Goal: Information Seeking & Learning: Learn about a topic

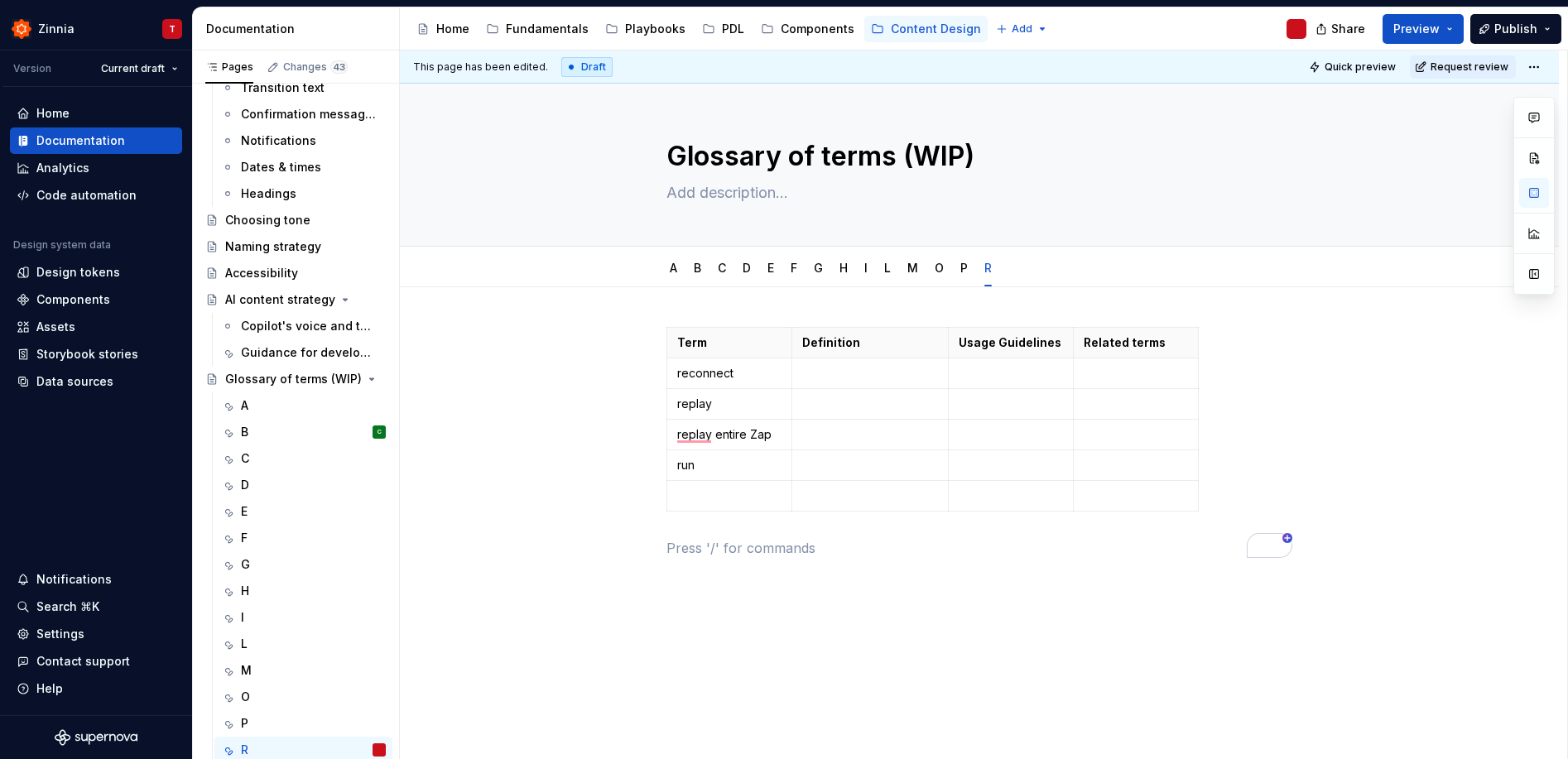
scroll to position [3, 0]
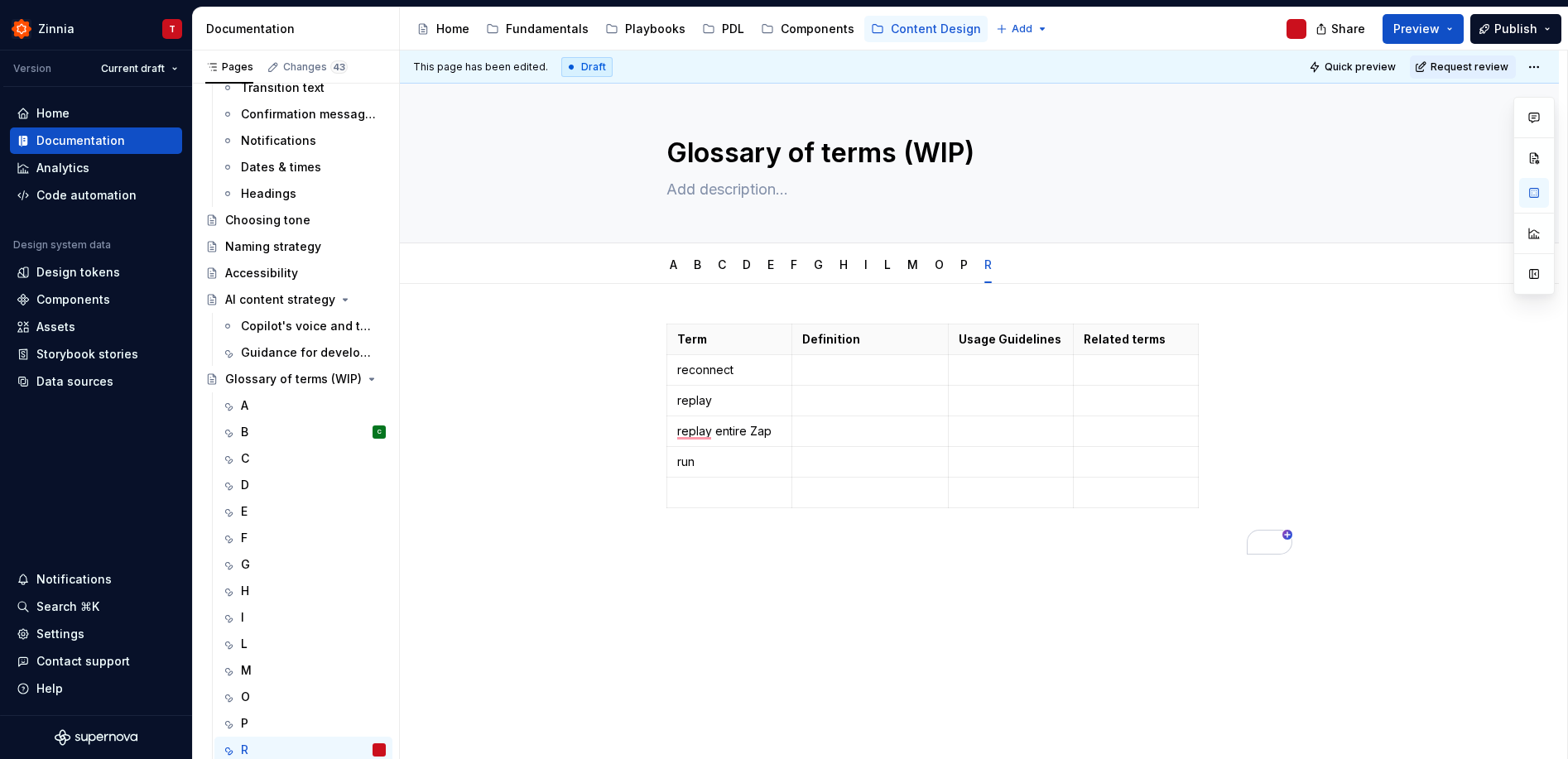
type textarea "*"
click at [868, 371] on p "To enrich screen reader interactions, please activate Accessibility in Grammarl…" at bounding box center [870, 369] width 136 height 16
drag, startPoint x: 869, startPoint y: 388, endPoint x: 826, endPoint y: 388, distance: 43.0
click at [826, 388] on p "Process of re-linking an app account to Zapier." at bounding box center [870, 378] width 136 height 33
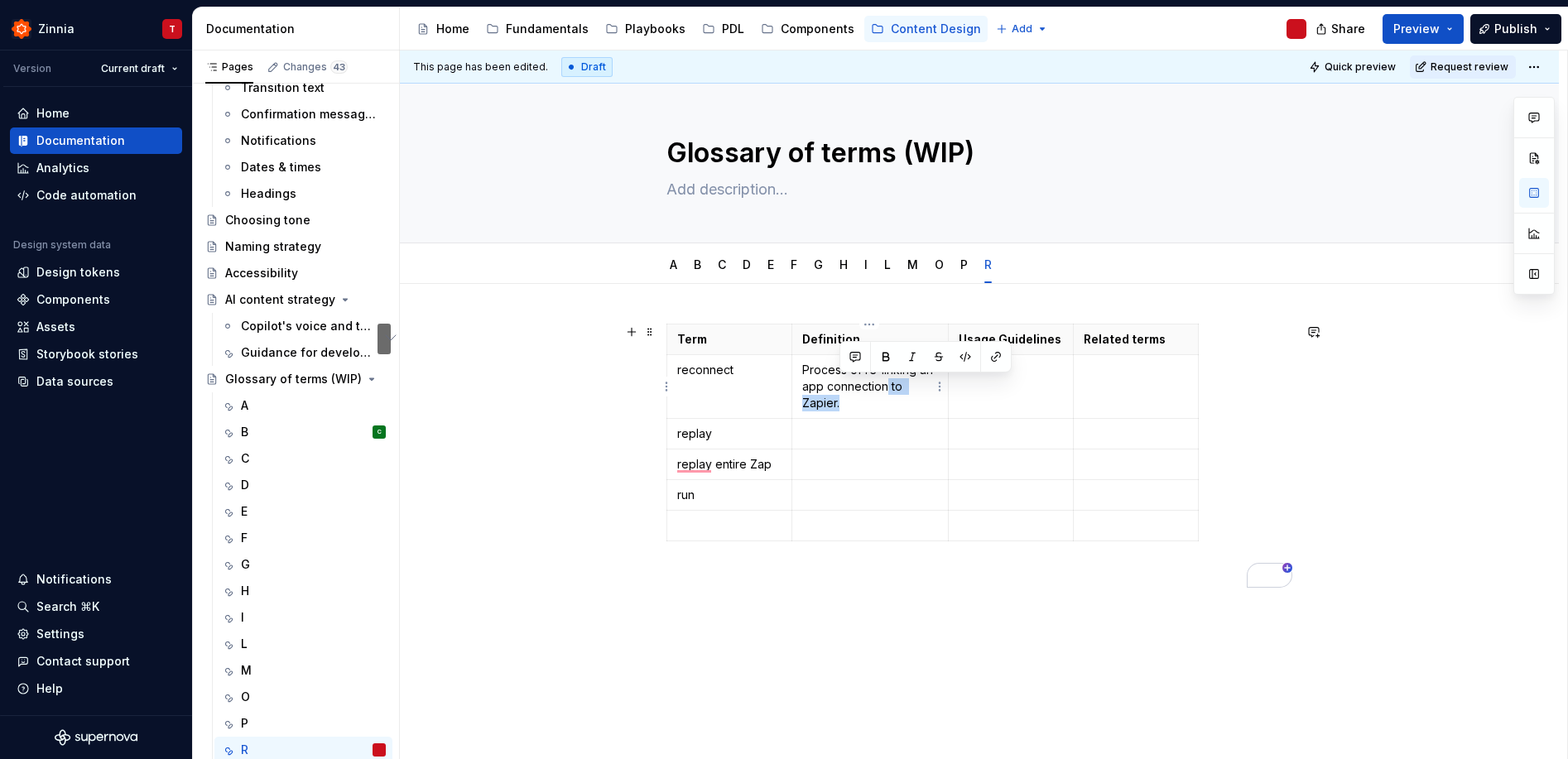
drag, startPoint x: 852, startPoint y: 406, endPoint x: 886, endPoint y: 389, distance: 38.0
click at [886, 389] on p "Process of re-linking an app connection to Zapier." at bounding box center [870, 386] width 136 height 50
click at [838, 421] on p "To enrich screen reader interactions, please activate Accessibility in Grammarl…" at bounding box center [870, 417] width 136 height 16
click at [893, 417] on p "Rerunning a Zap with previous data." at bounding box center [870, 425] width 136 height 33
click at [865, 471] on p "To enrich screen reader interactions, please activate Accessibility in Grammarl…" at bounding box center [870, 464] width 136 height 16
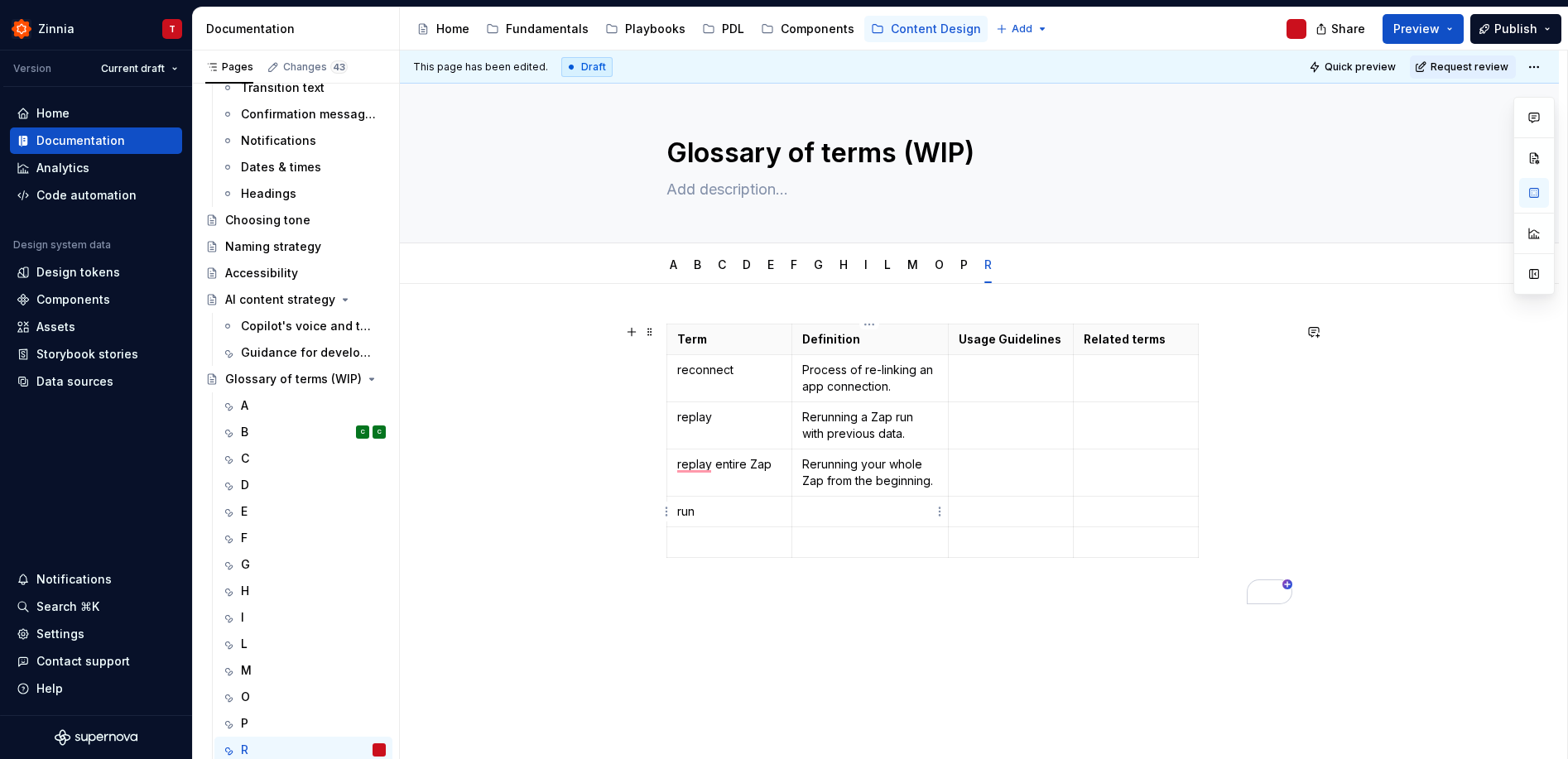
click at [826, 519] on p "To enrich screen reader interactions, please activate Accessibility in Grammarl…" at bounding box center [870, 510] width 136 height 16
click at [774, 519] on p "run" at bounding box center [729, 510] width 104 height 16
click at [866, 510] on p "To enrich screen reader interactions, please activate Accessibility in Grammarl…" at bounding box center [870, 510] width 136 height 16
click at [621, 672] on div "Term Definition Usage Guidelines Related terms reconnect Process of re-linking …" at bounding box center [979, 575] width 1159 height 584
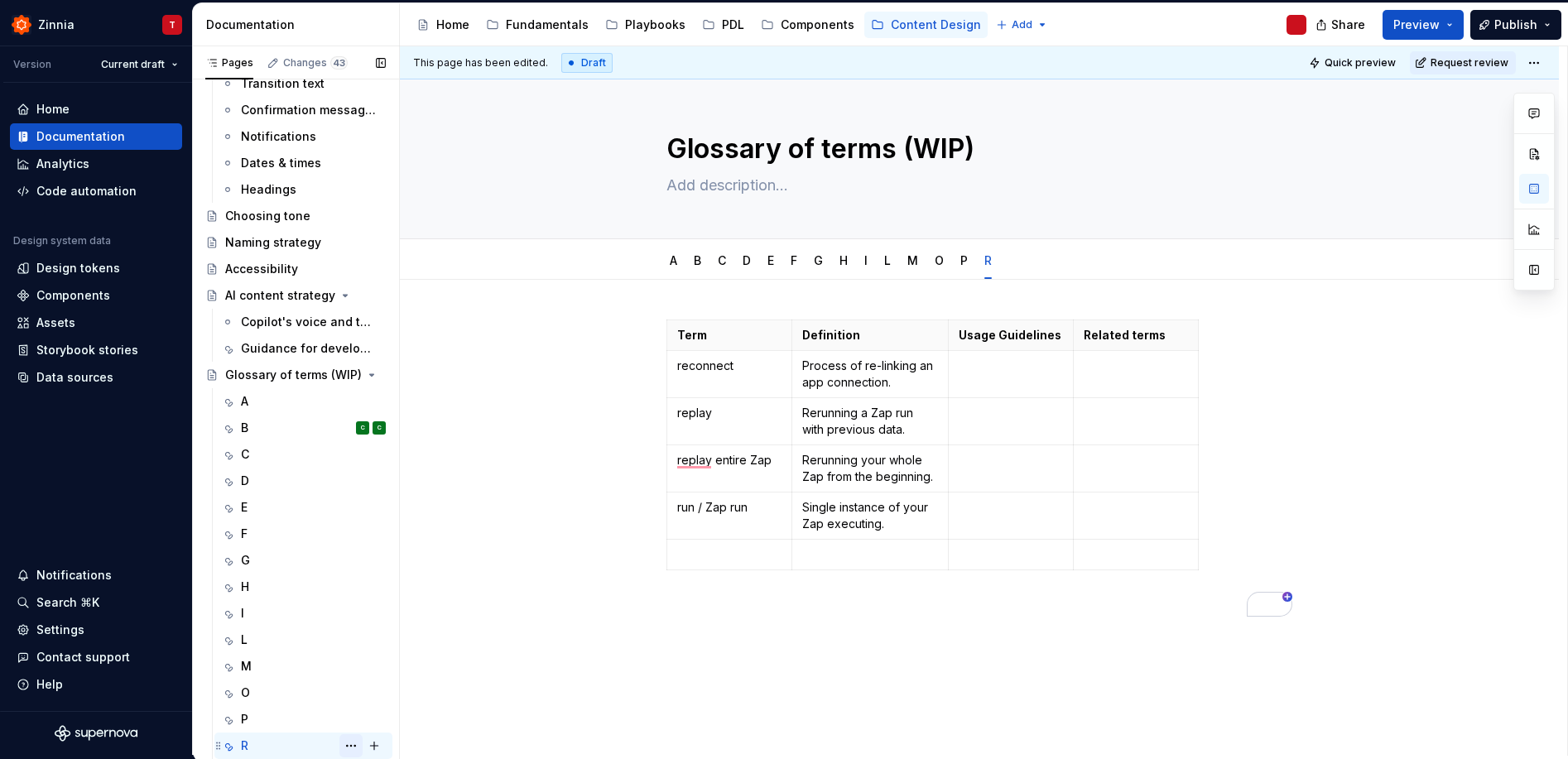
click at [342, 748] on button "Page tree" at bounding box center [351, 746] width 23 height 23
drag, startPoint x: 447, startPoint y: 575, endPoint x: 455, endPoint y: 606, distance: 32.0
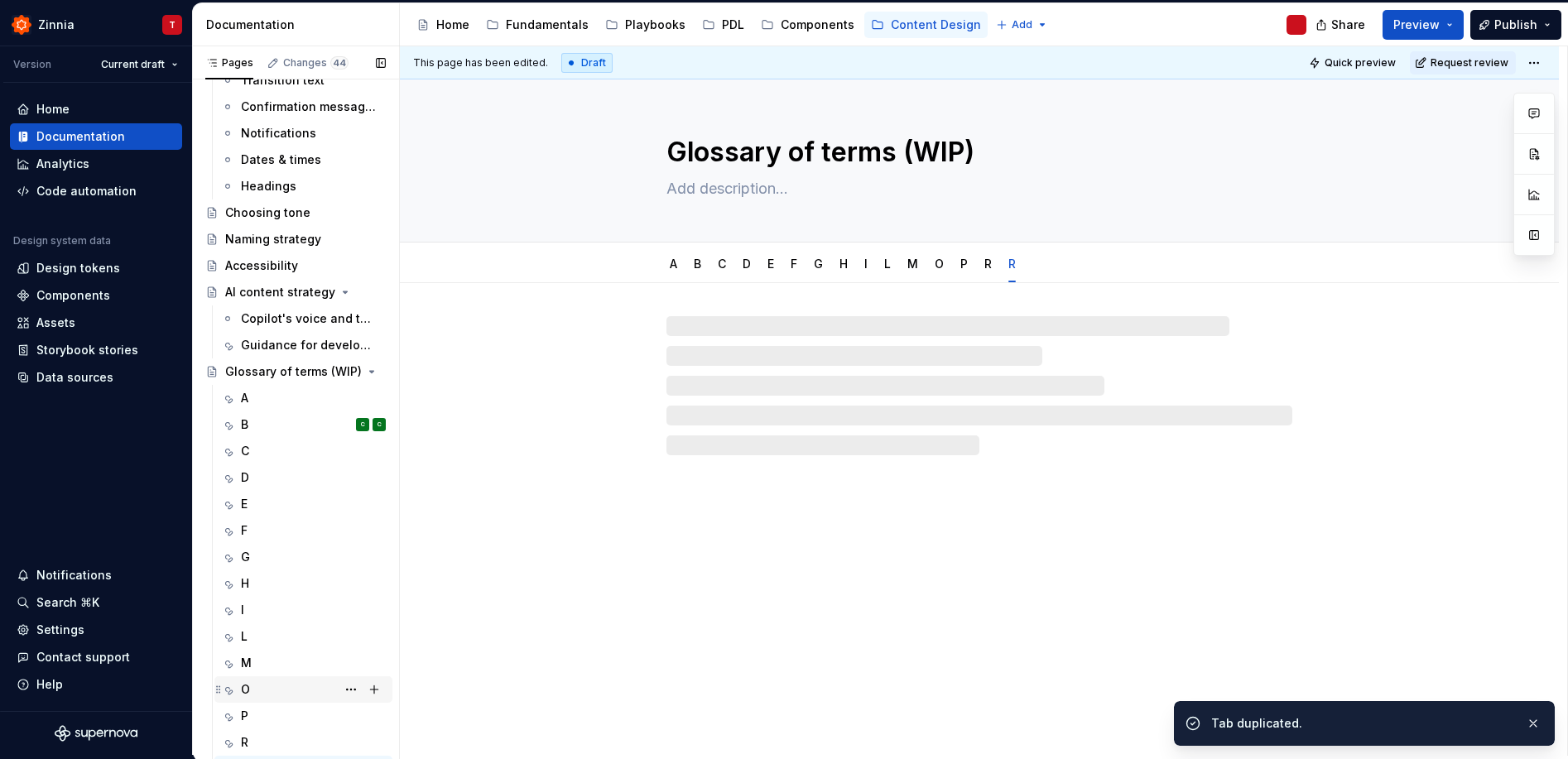
scroll to position [549, 0]
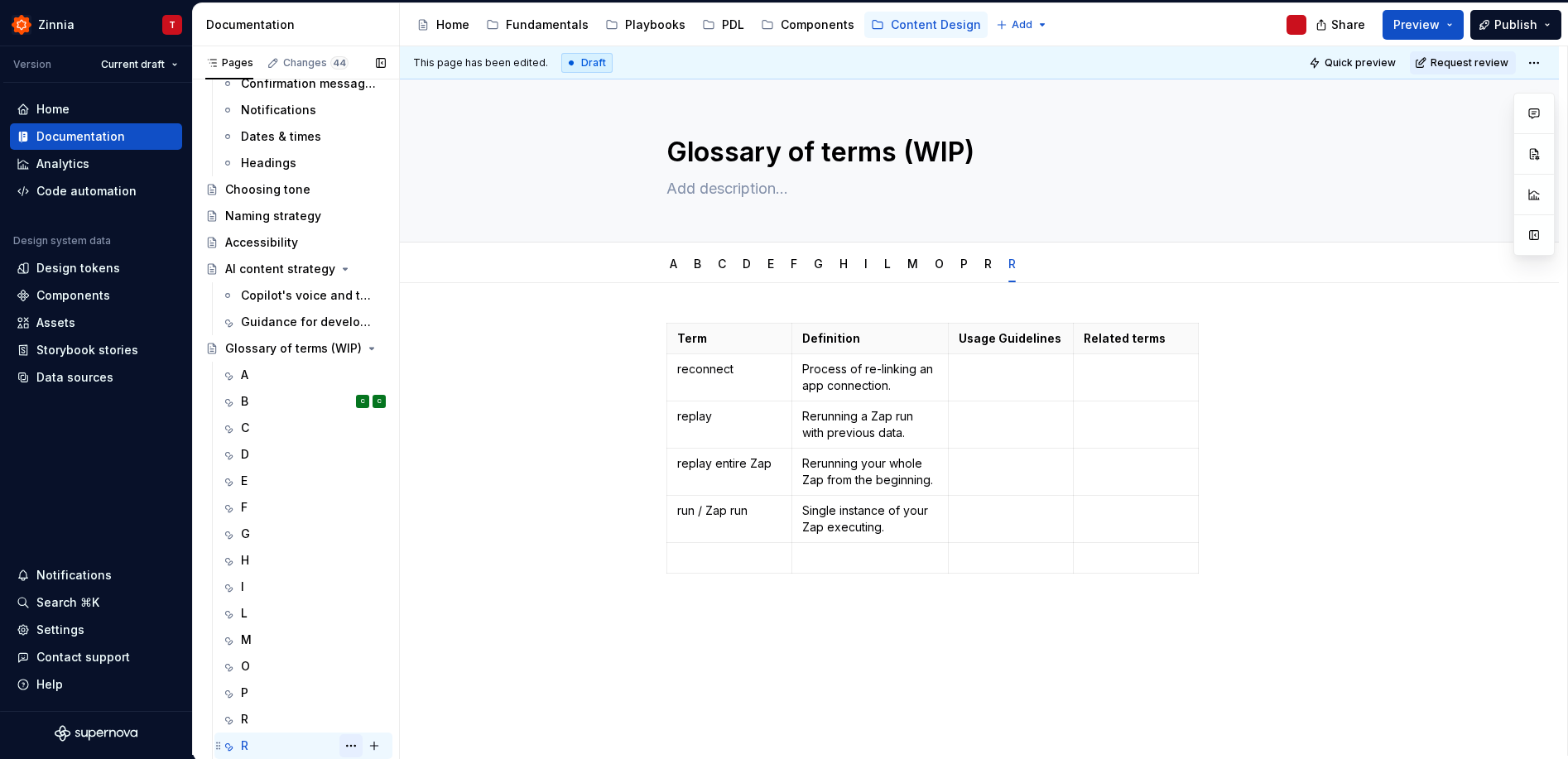
click at [341, 744] on button "Page tree" at bounding box center [351, 746] width 23 height 23
type textarea "*"
click at [381, 572] on div "Rename tab" at bounding box center [443, 578] width 163 height 16
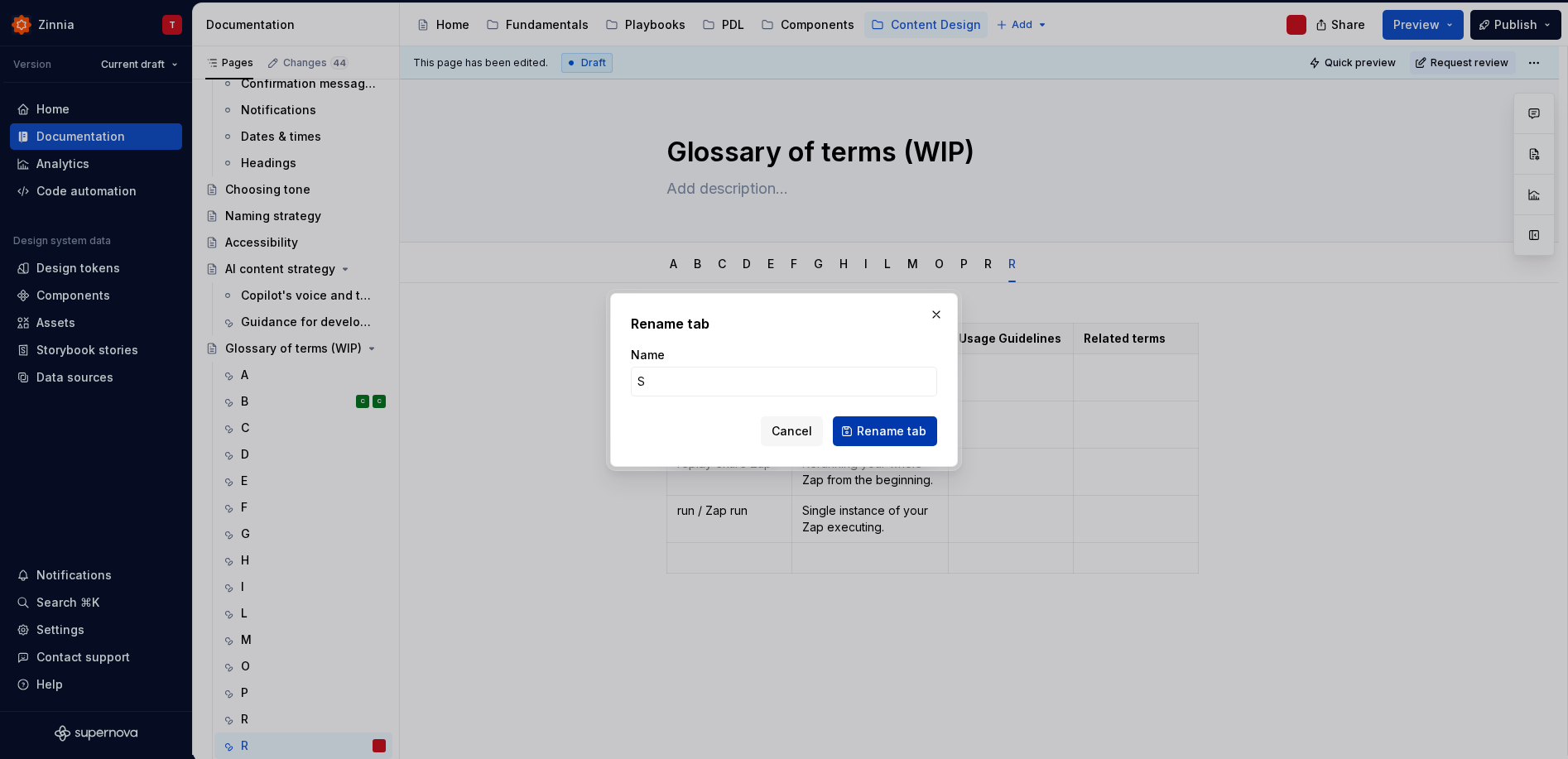
type input "S"
click at [902, 426] on span "Rename tab" at bounding box center [891, 430] width 70 height 16
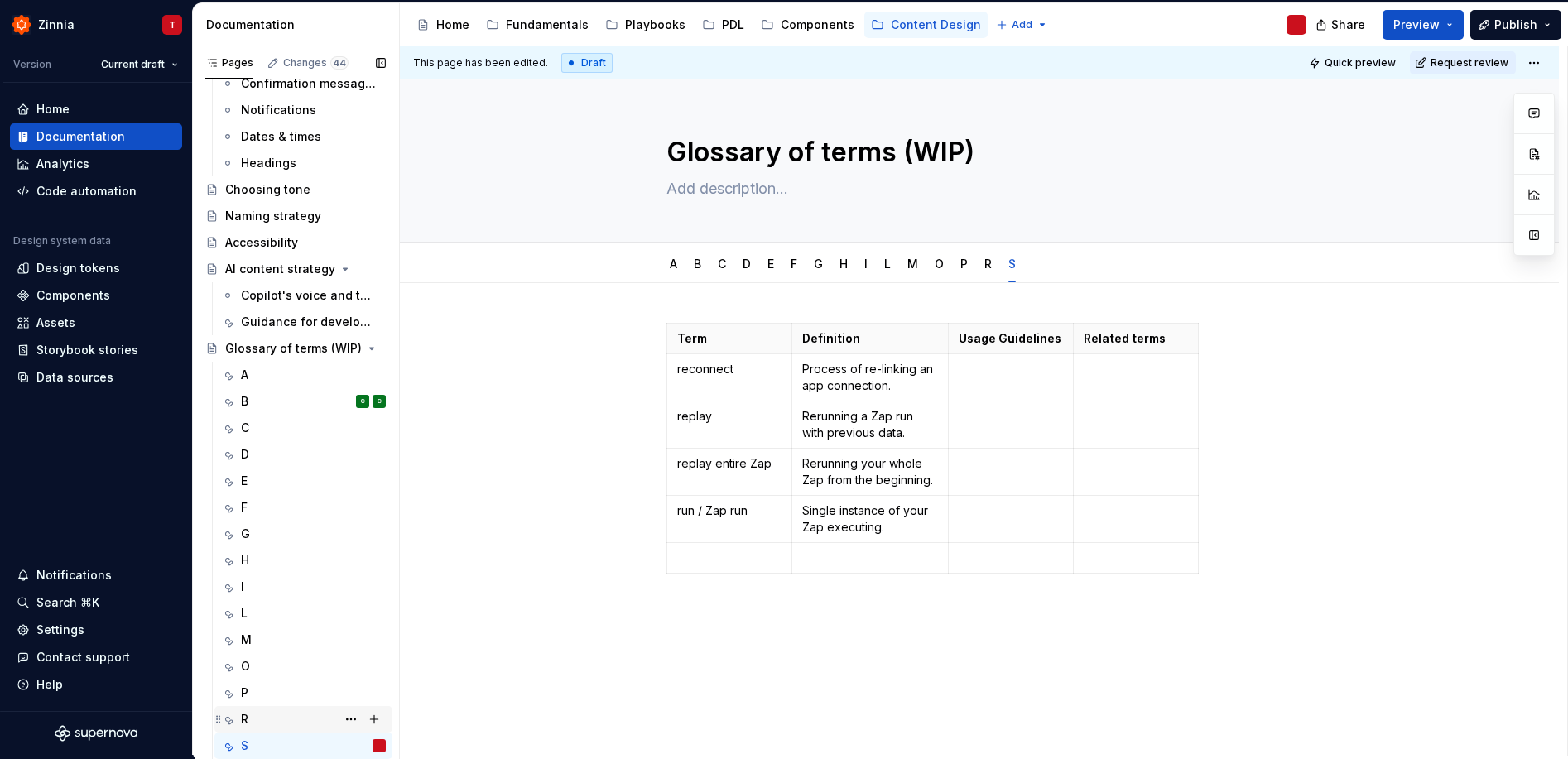
click at [269, 719] on div "R" at bounding box center [314, 719] width 145 height 23
drag, startPoint x: 675, startPoint y: 372, endPoint x: 1040, endPoint y: 484, distance: 381.8
click at [757, 515] on tbody "Term Definition Usage Guidelines Related terms reconnect Process of re-linking …" at bounding box center [933, 449] width 532 height 250
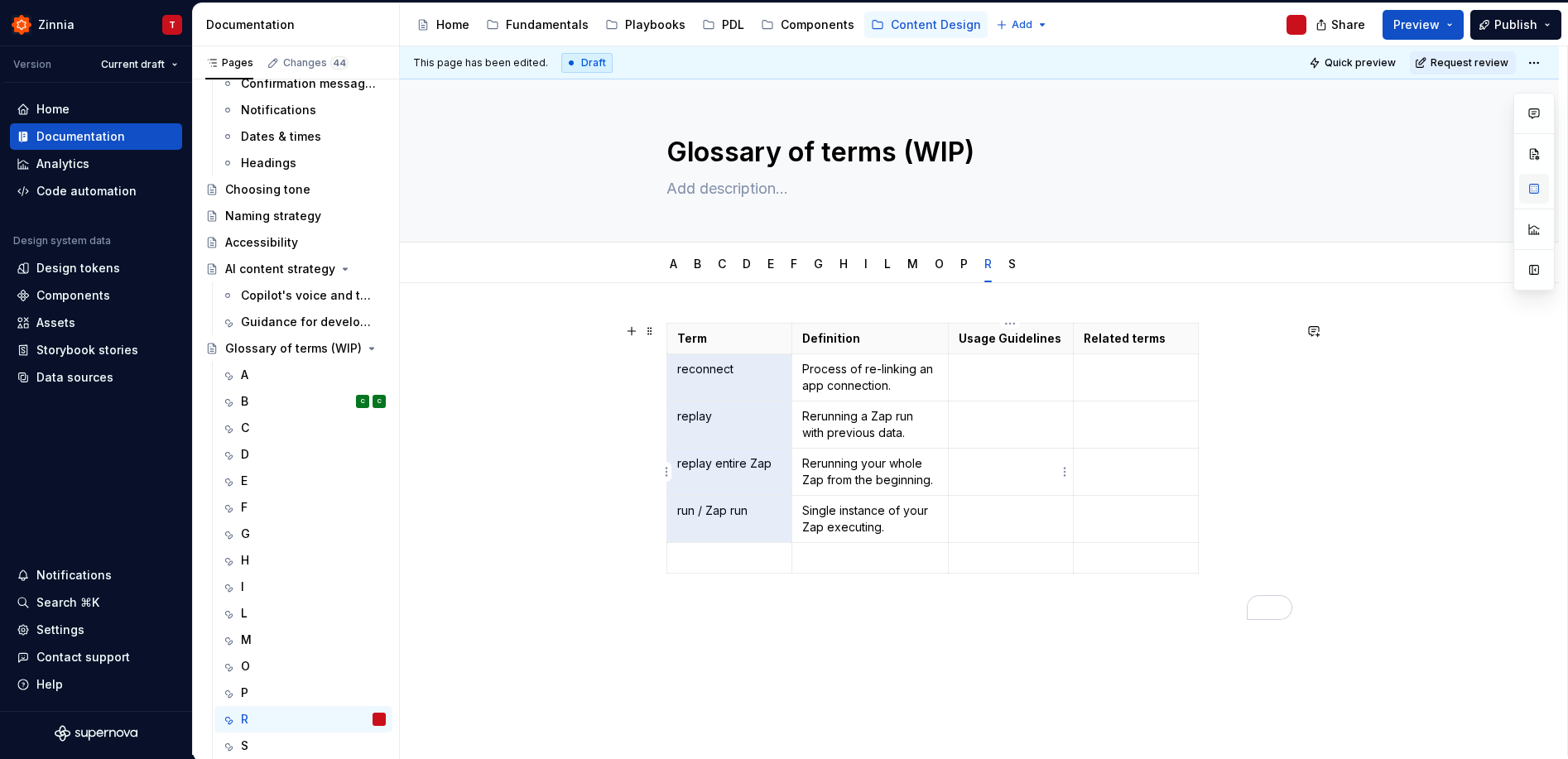
click at [1536, 187] on button "button" at bounding box center [1534, 188] width 30 height 30
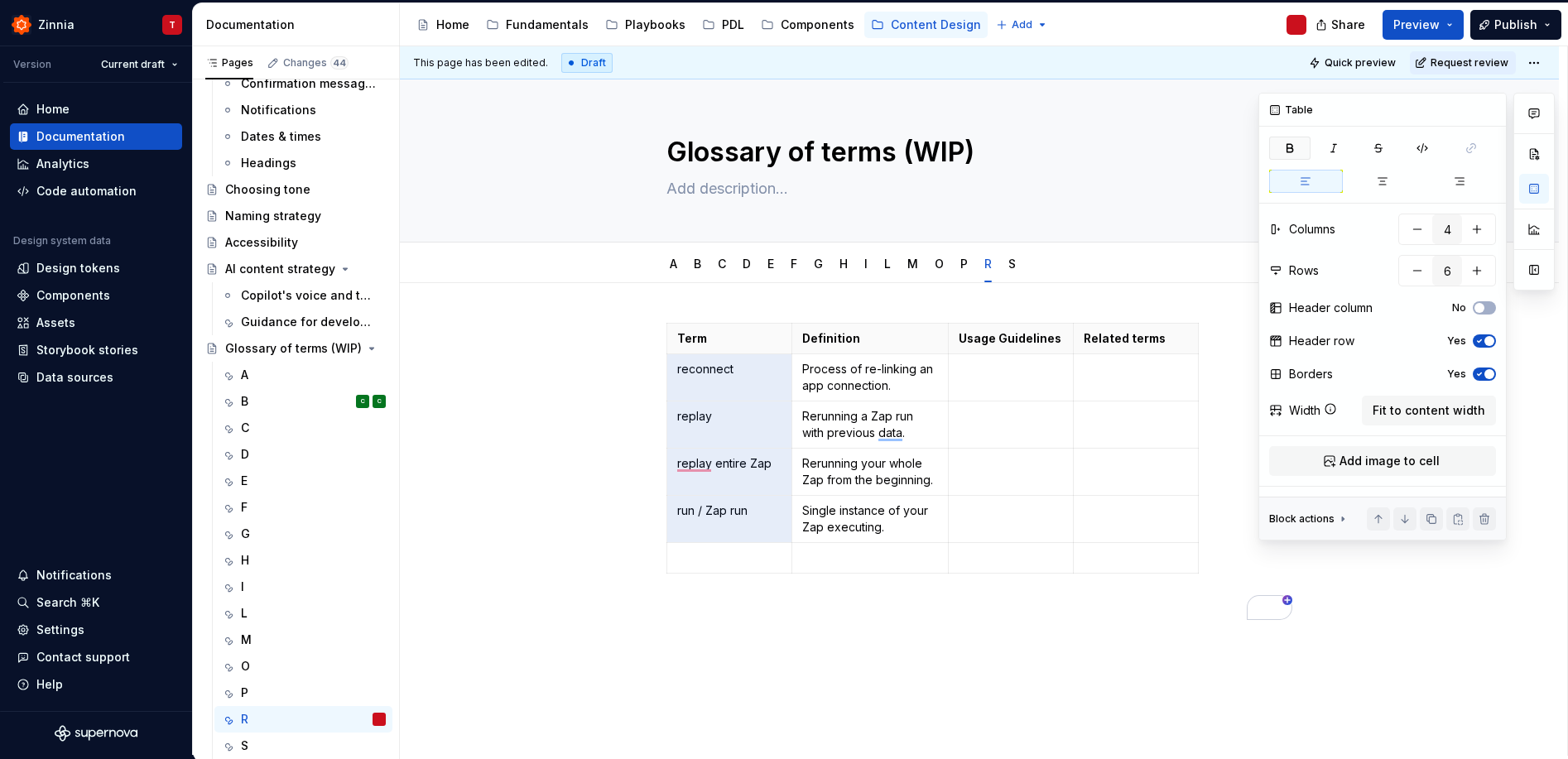
click at [1294, 147] on icon "button" at bounding box center [1290, 148] width 13 height 13
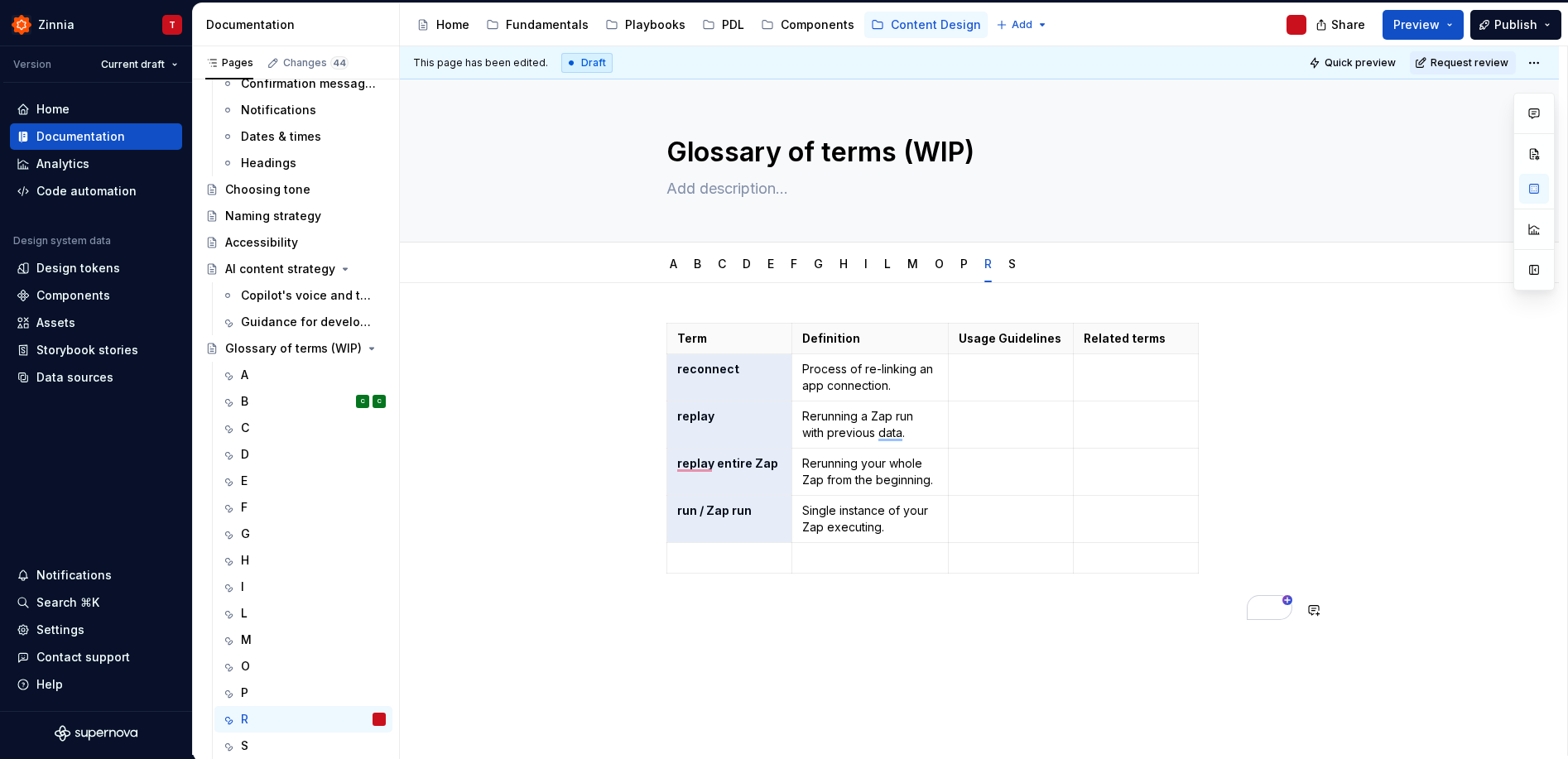
click at [627, 646] on div "Term Definition Usage Guidelines Related terms reconnect Process of re-linking …" at bounding box center [979, 575] width 1159 height 584
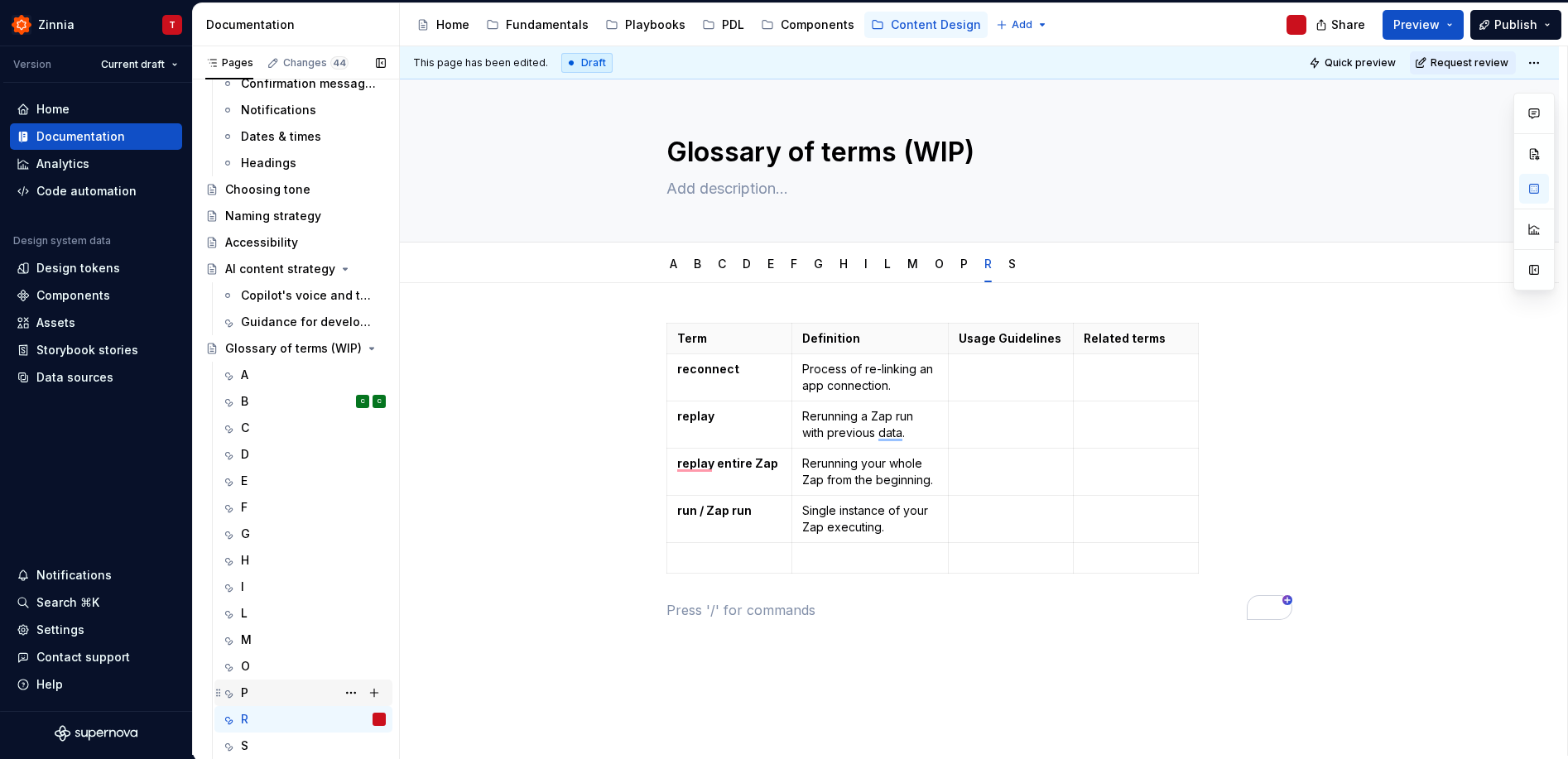
click at [282, 686] on div "P" at bounding box center [314, 693] width 145 height 23
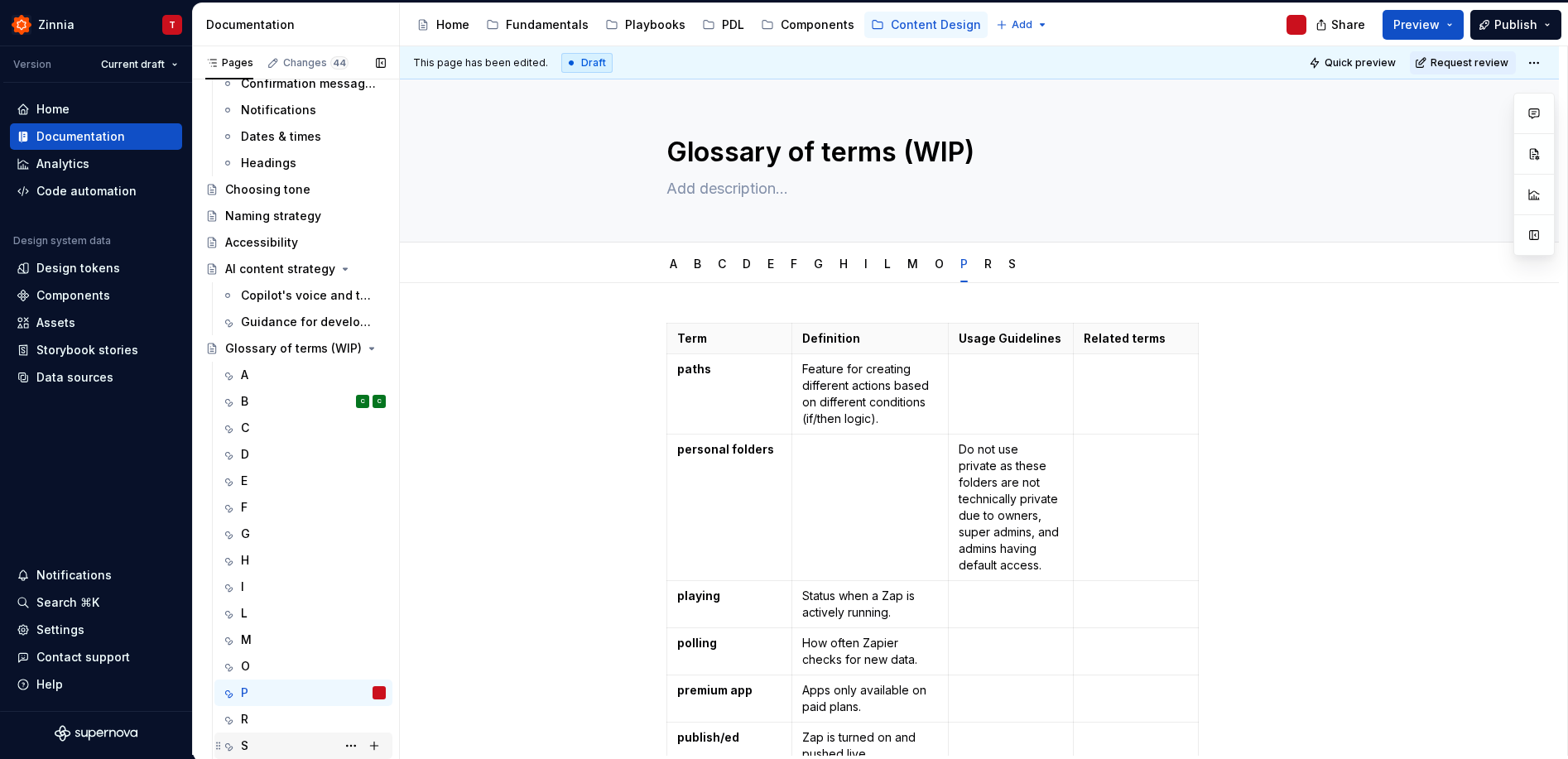
click at [278, 747] on div "S" at bounding box center [314, 746] width 145 height 23
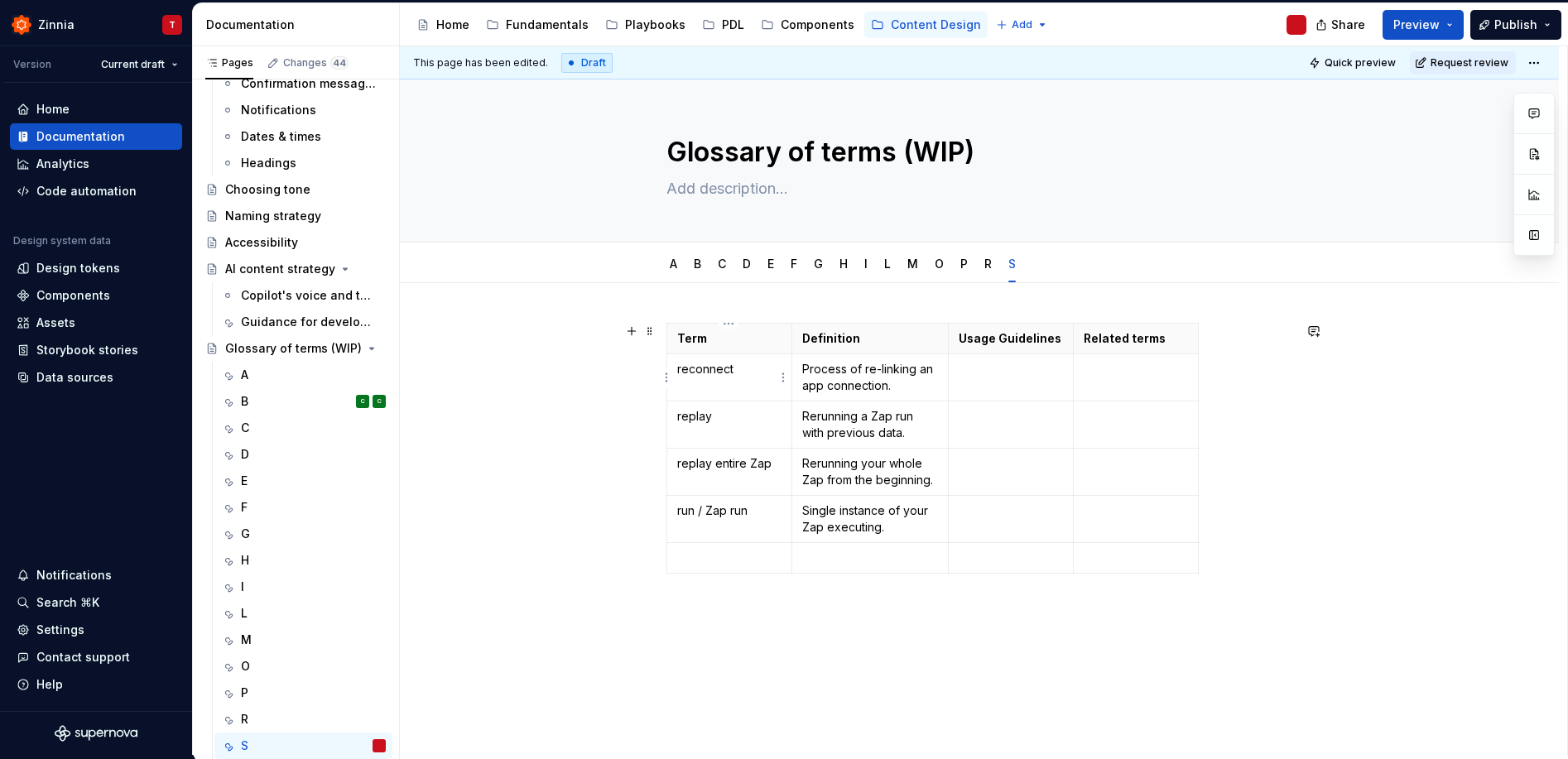
drag, startPoint x: 677, startPoint y: 368, endPoint x: 898, endPoint y: 531, distance: 274.6
click at [897, 531] on tbody "Term Definition Usage Guidelines Related terms reconnect Process of re-linking …" at bounding box center [933, 449] width 532 height 250
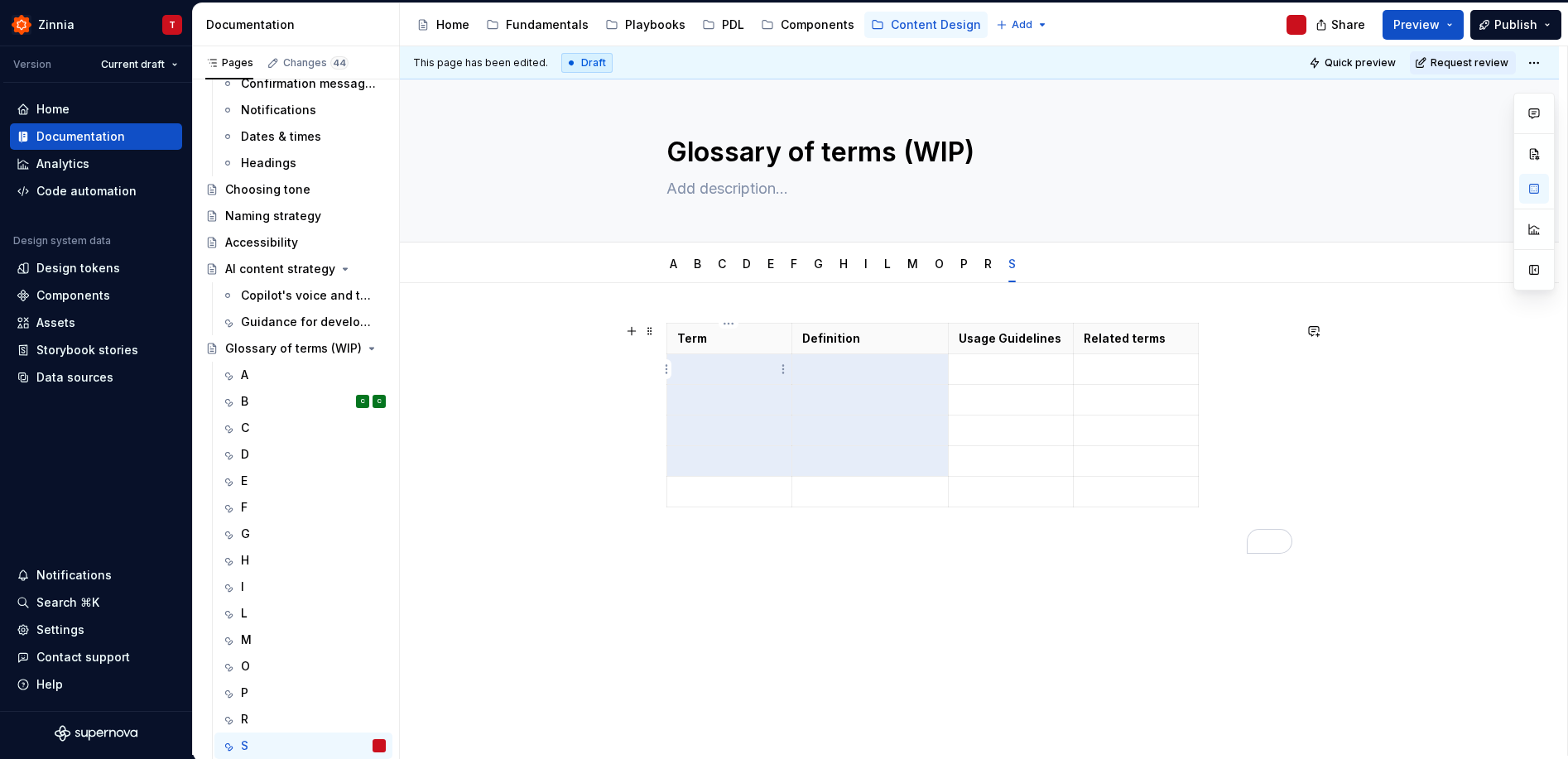
click at [735, 380] on td "To enrich screen reader interactions, please activate Accessibility in Grammarl…" at bounding box center [730, 370] width 125 height 31
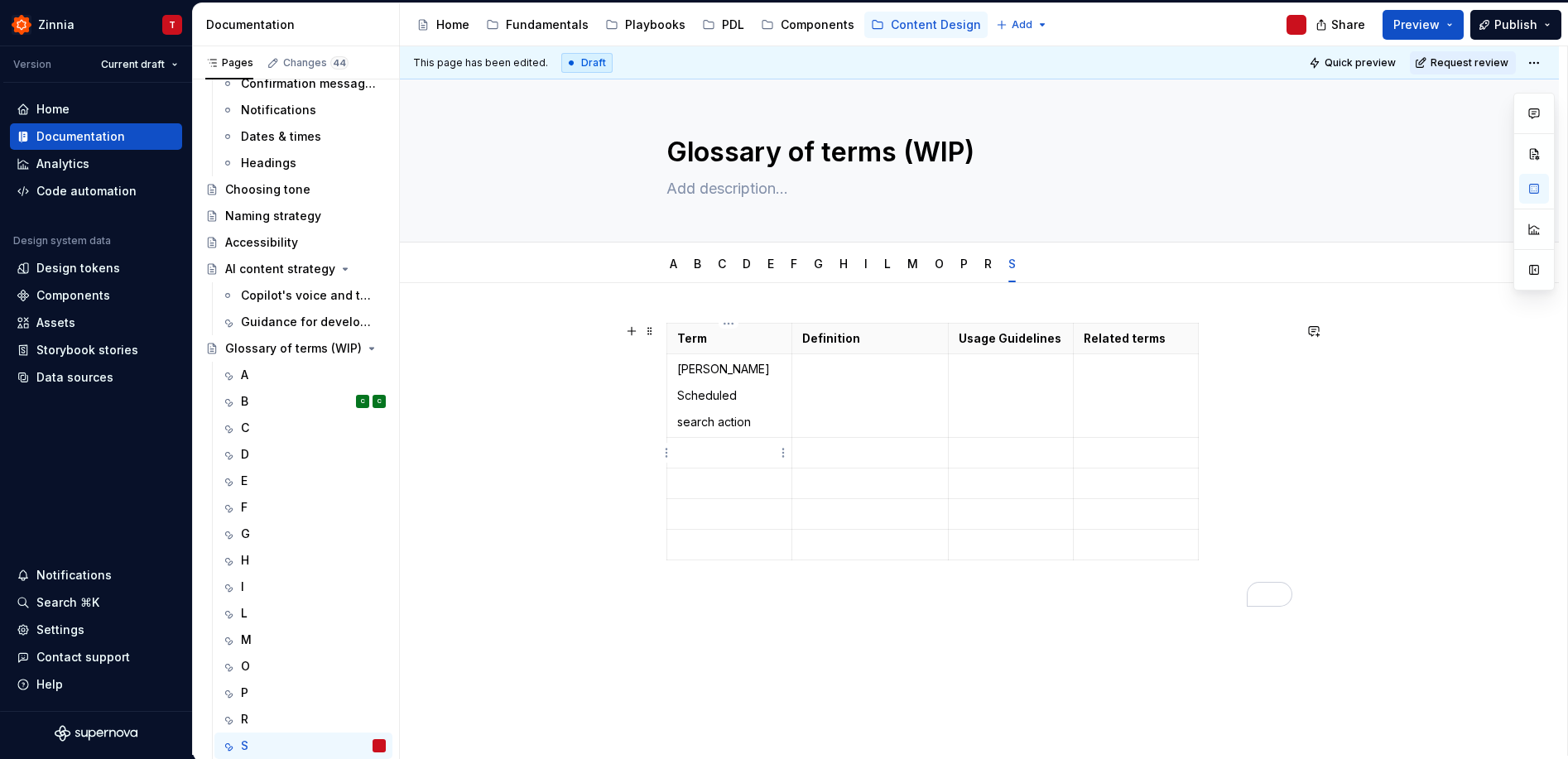
click at [692, 457] on p "To enrich screen reader interactions, please activate Accessibility in Grammarl…" at bounding box center [729, 452] width 104 height 16
click at [701, 510] on p "To enrich screen reader interactions, please activate Accessibility in Grammarl…" at bounding box center [729, 513] width 104 height 16
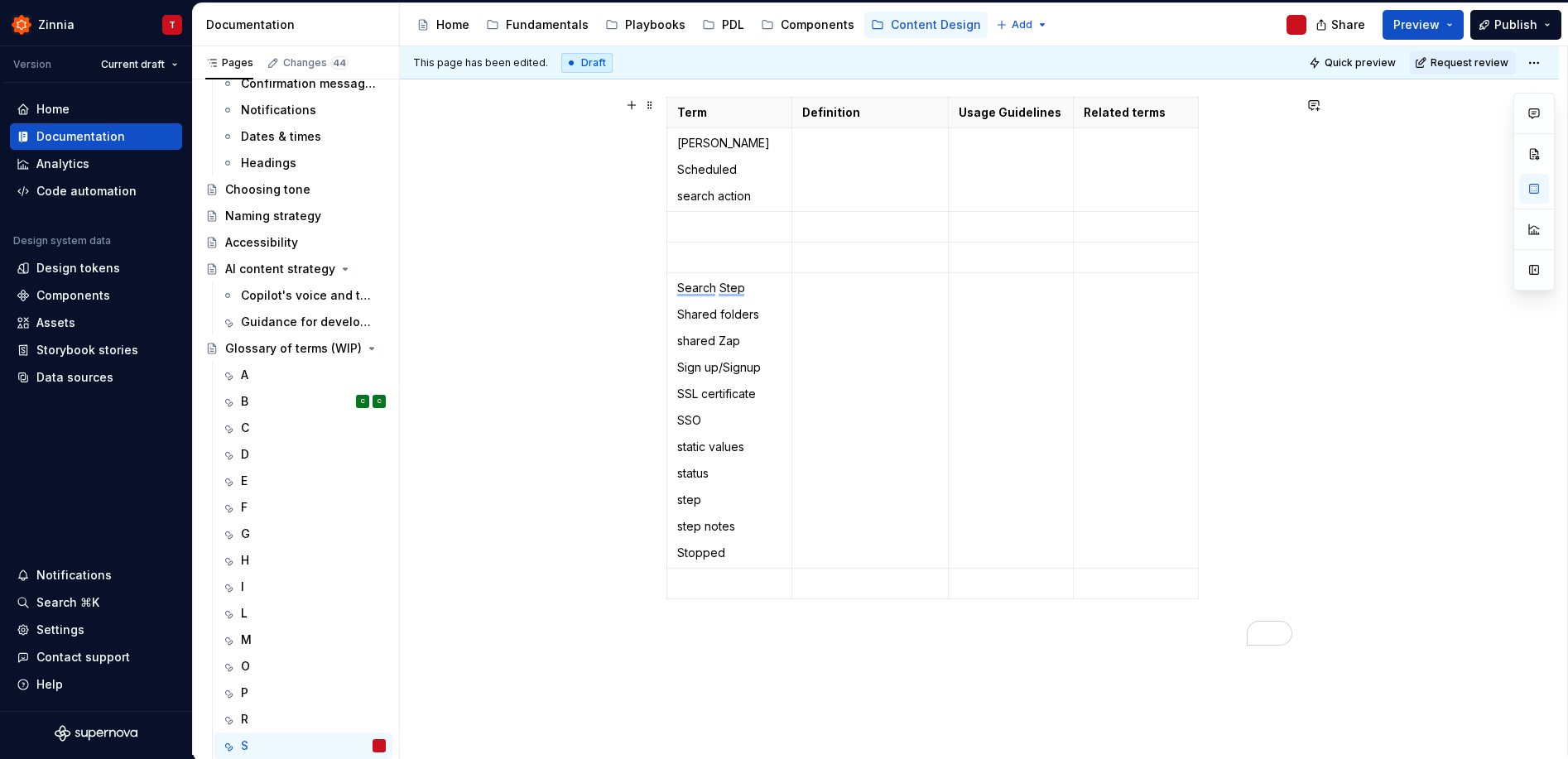
scroll to position [245, 0]
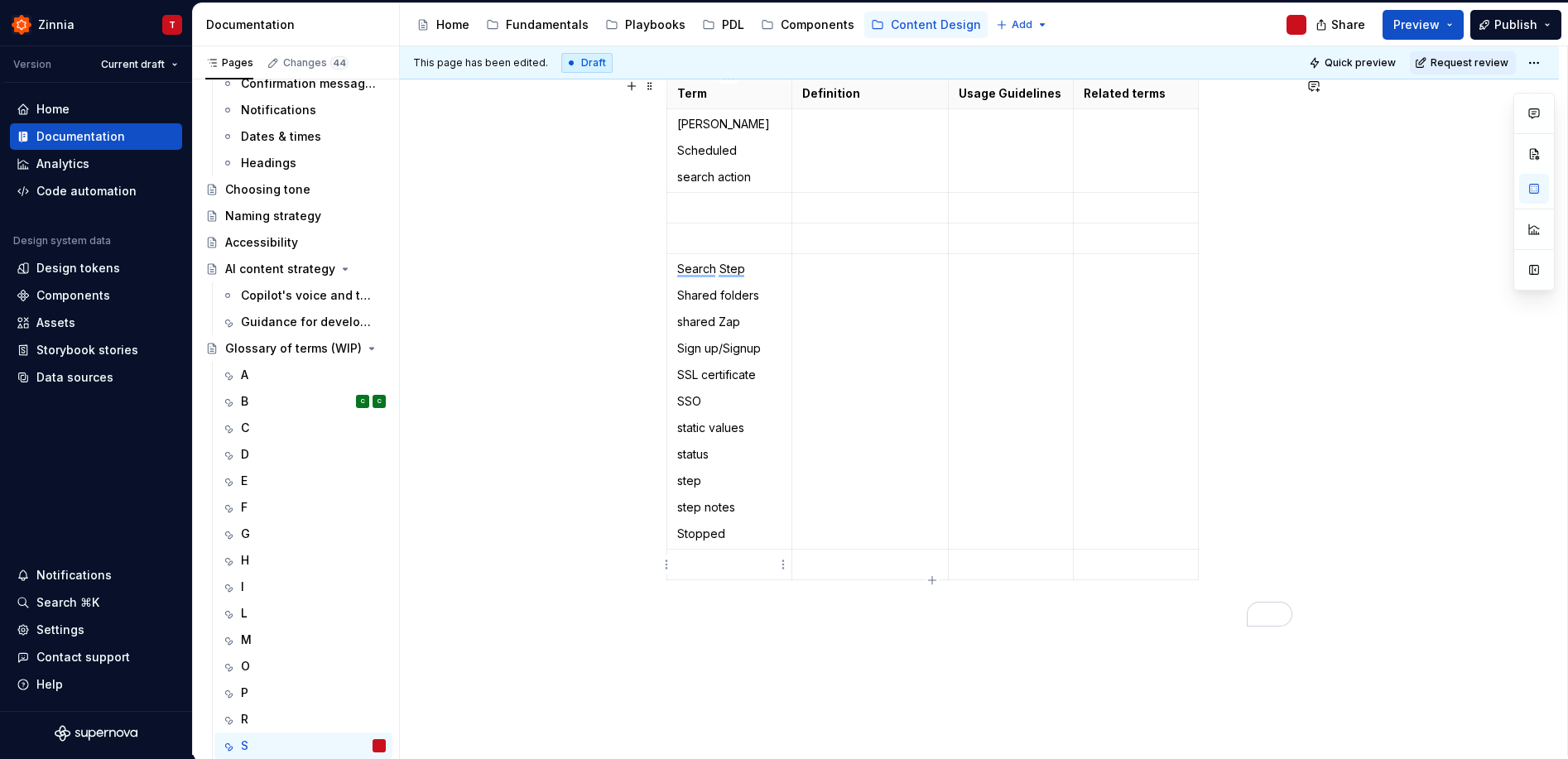
click at [725, 575] on td "To enrich screen reader interactions, please activate Accessibility in Grammarl…" at bounding box center [730, 565] width 125 height 31
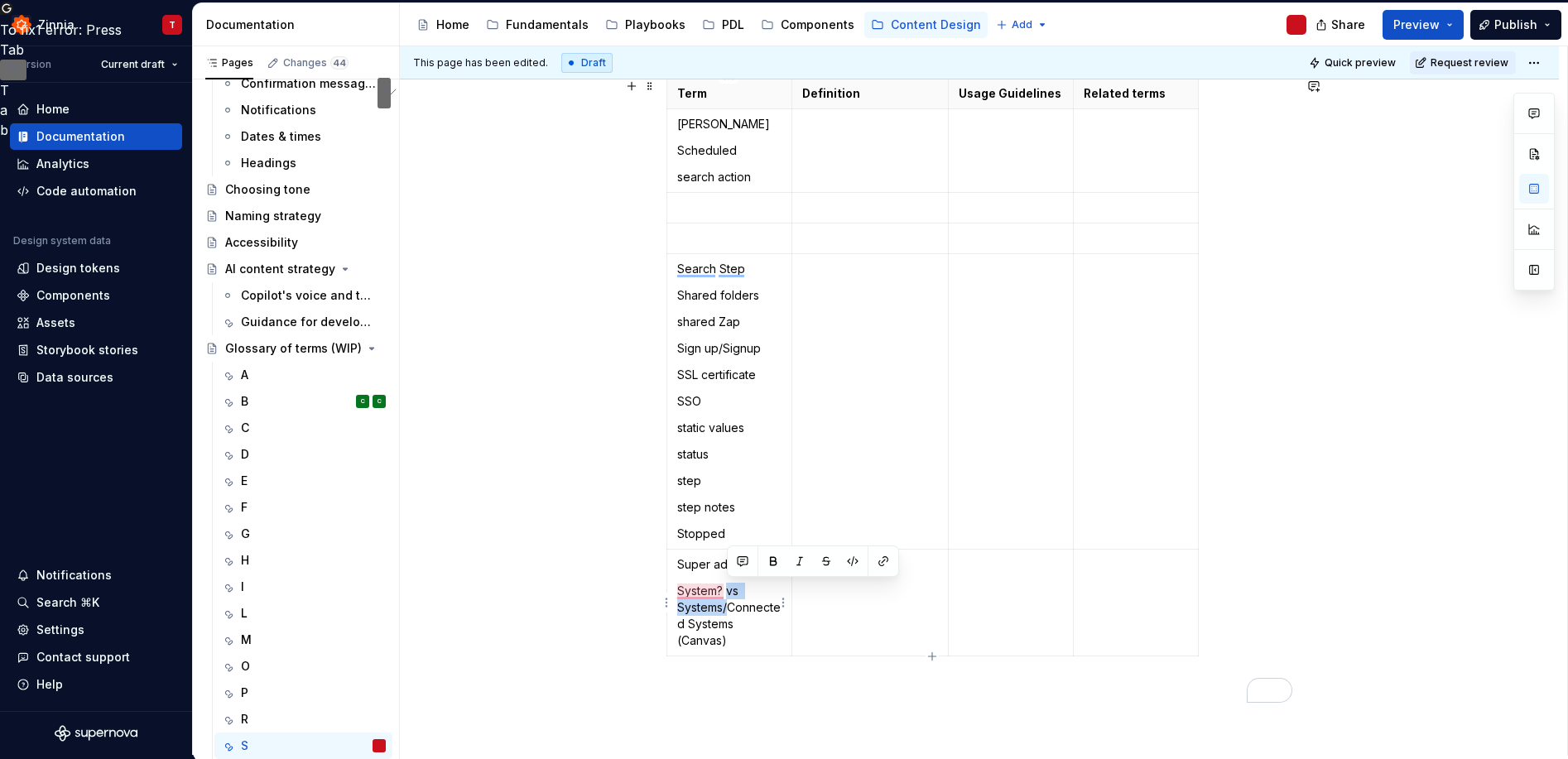
click at [730, 602] on p "System? vs Systems/Connected Systems (Canvas)" at bounding box center [729, 616] width 104 height 66
drag, startPoint x: 738, startPoint y: 628, endPoint x: 729, endPoint y: 626, distance: 9.2
click at [728, 626] on p "System? vs Systems/Connected Systems (Canvas)" at bounding box center [729, 616] width 104 height 66
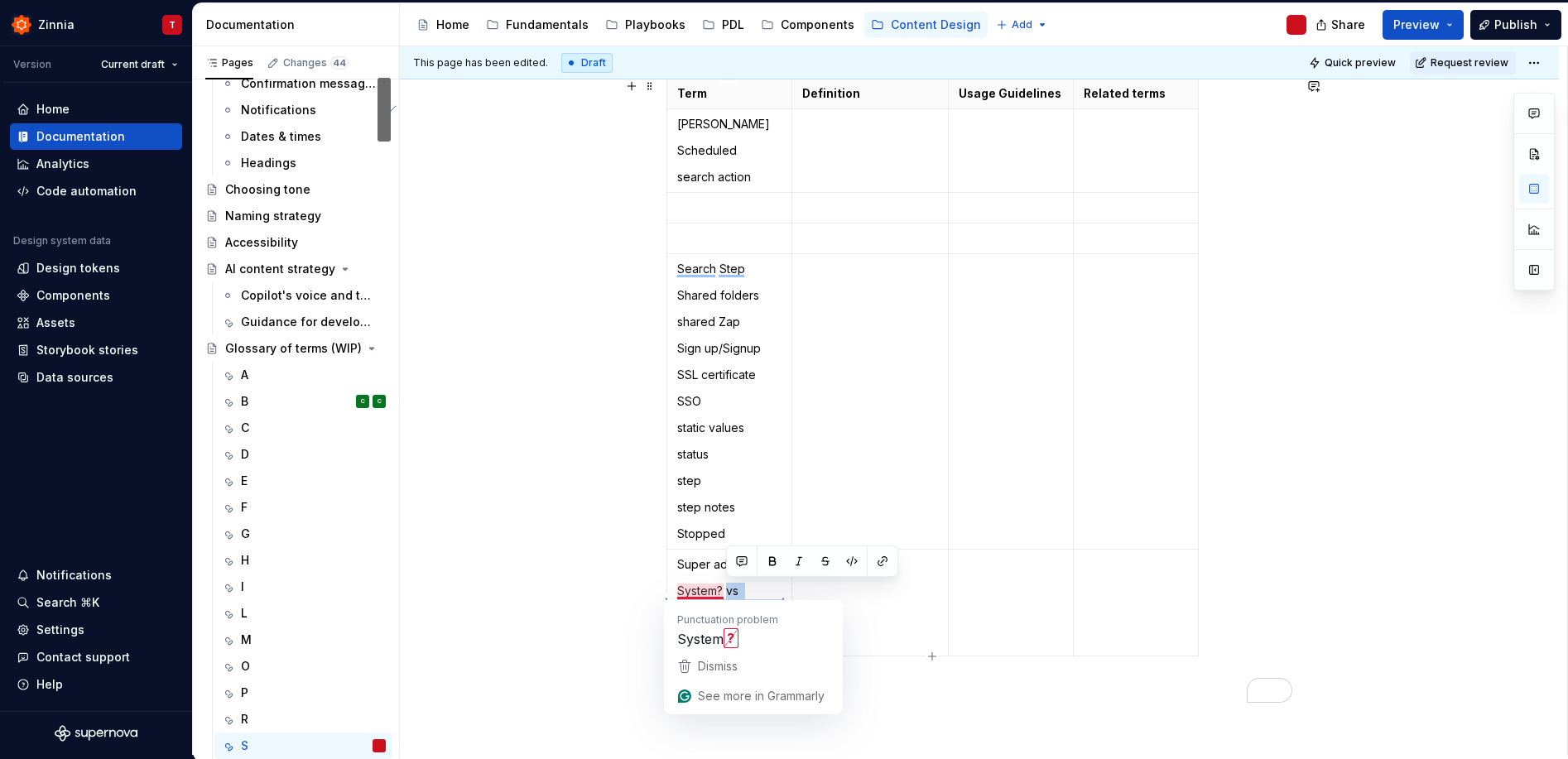
drag, startPoint x: 737, startPoint y: 643, endPoint x: 728, endPoint y: 595, distance: 48.8
click at [728, 595] on p "System? vs Systems/Connected Systems (Canvas)" at bounding box center [729, 616] width 104 height 66
drag, startPoint x: 728, startPoint y: 595, endPoint x: 758, endPoint y: 646, distance: 59.2
click at [758, 646] on p "System? vs Systems/Connected Systems (Canvas)" at bounding box center [729, 616] width 104 height 66
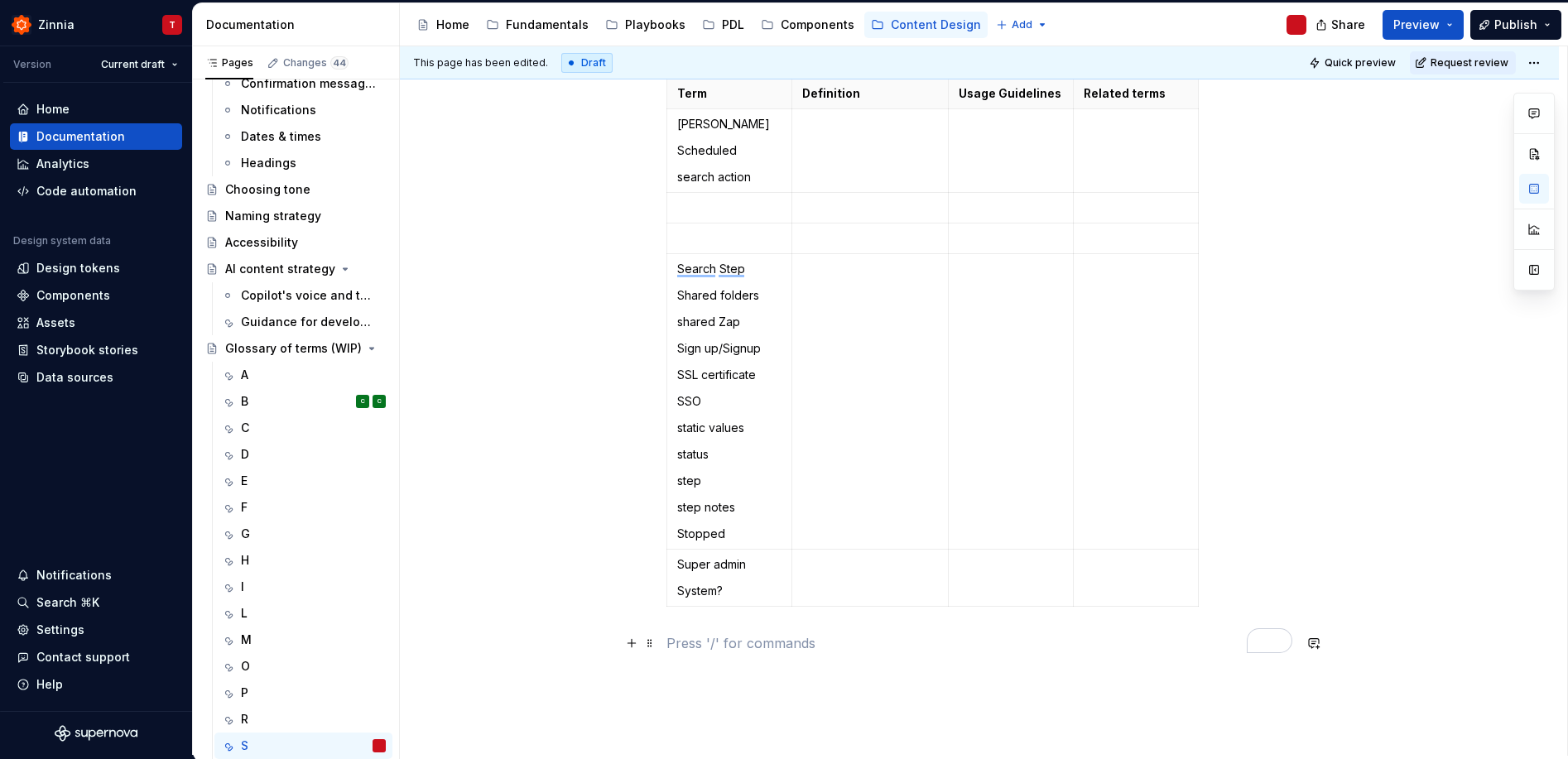
click at [760, 652] on p "To enrich screen reader interactions, please activate Accessibility in Grammarl…" at bounding box center [979, 642] width 626 height 20
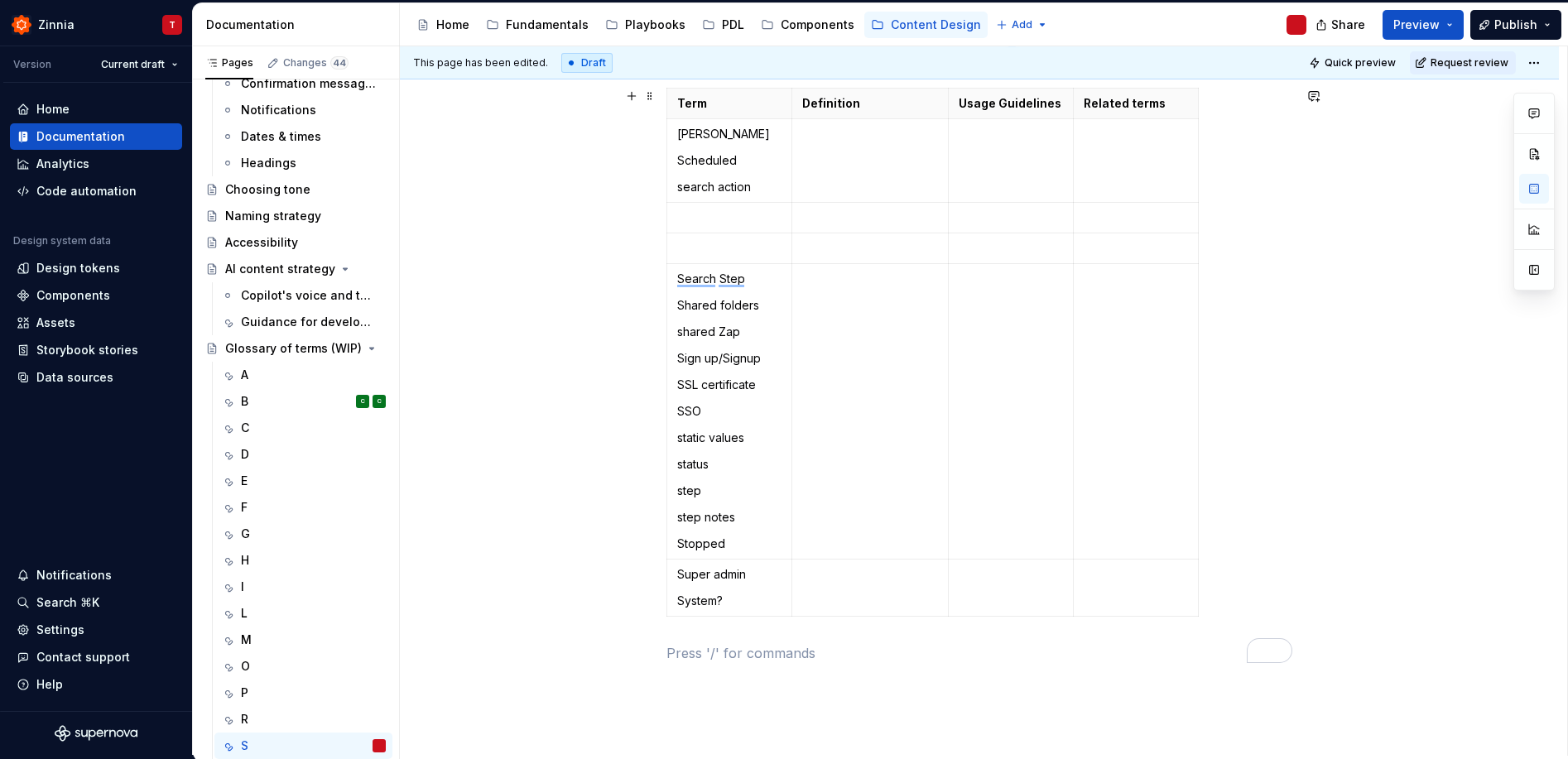
scroll to position [231, 0]
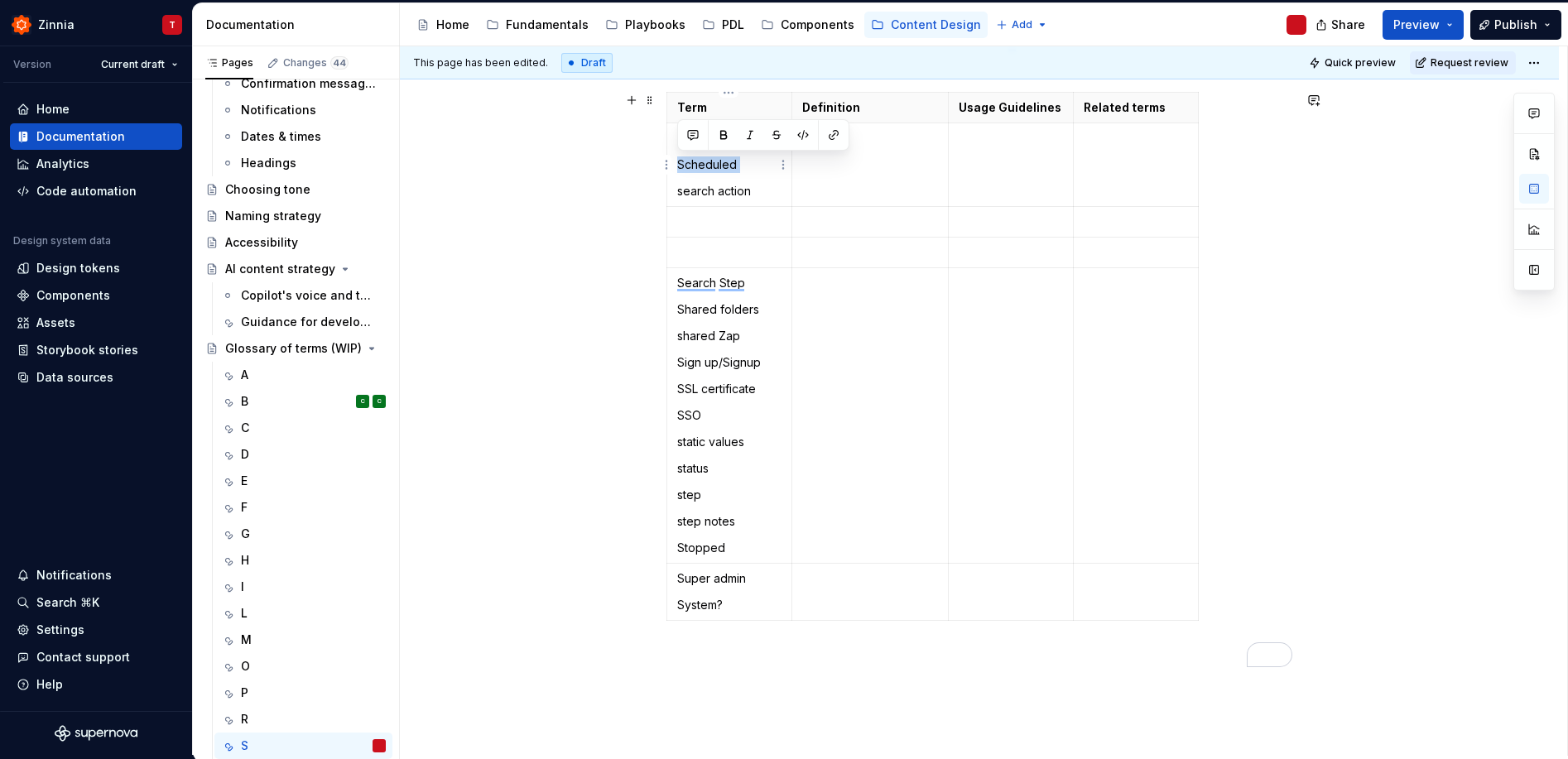
drag, startPoint x: 677, startPoint y: 169, endPoint x: 739, endPoint y: 176, distance: 62.4
click at [739, 176] on td "[PERSON_NAME] Scheduled search action" at bounding box center [730, 164] width 125 height 83
copy p "Scheduled"
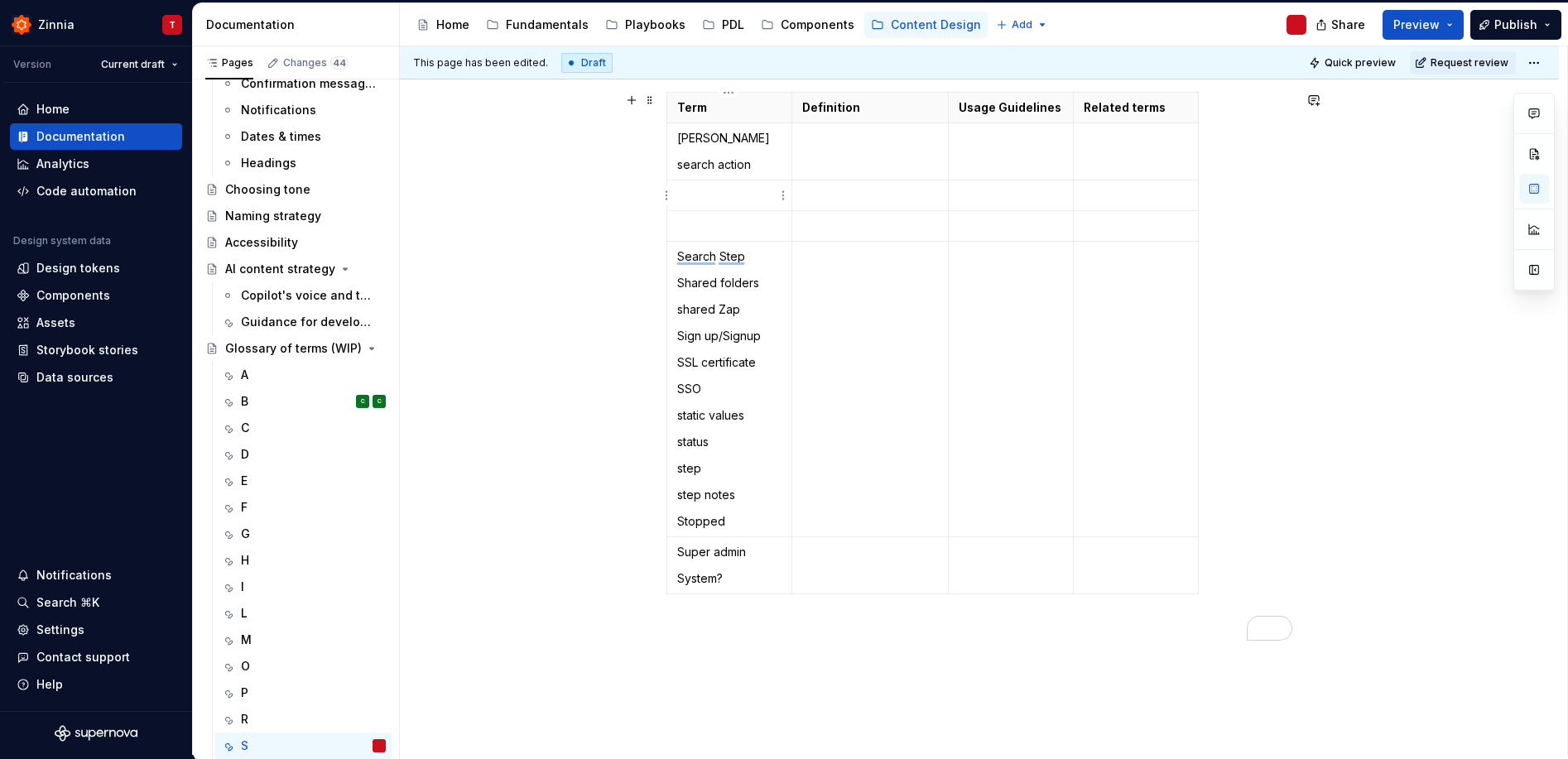
click at [733, 194] on p "To enrich screen reader interactions, please activate Accessibility in Grammarl…" at bounding box center [729, 195] width 104 height 16
click at [744, 170] on p "search action" at bounding box center [729, 164] width 104 height 16
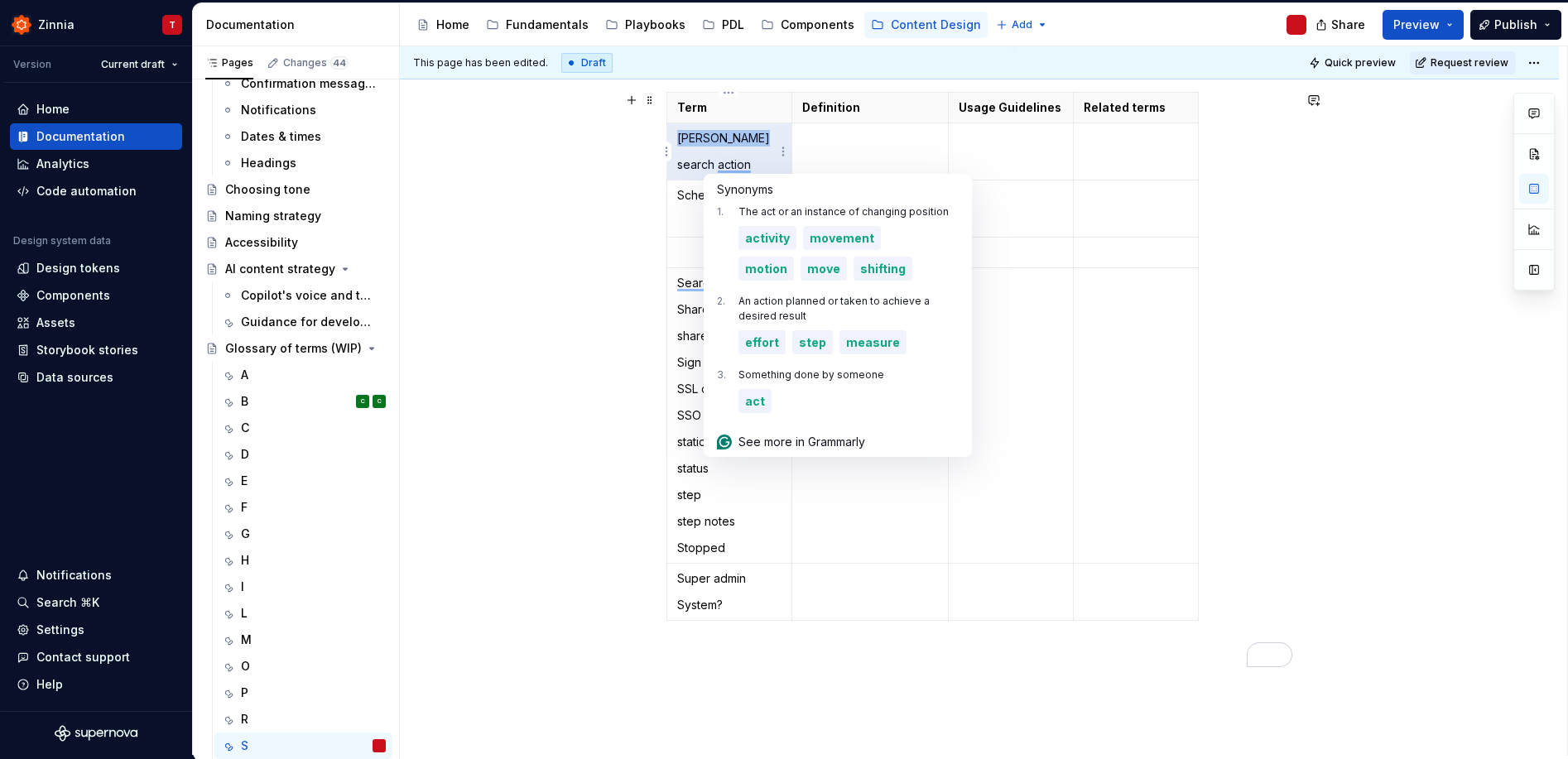
click at [744, 170] on p "search action" at bounding box center [729, 164] width 104 height 16
click at [714, 158] on p "search action" at bounding box center [729, 164] width 104 height 16
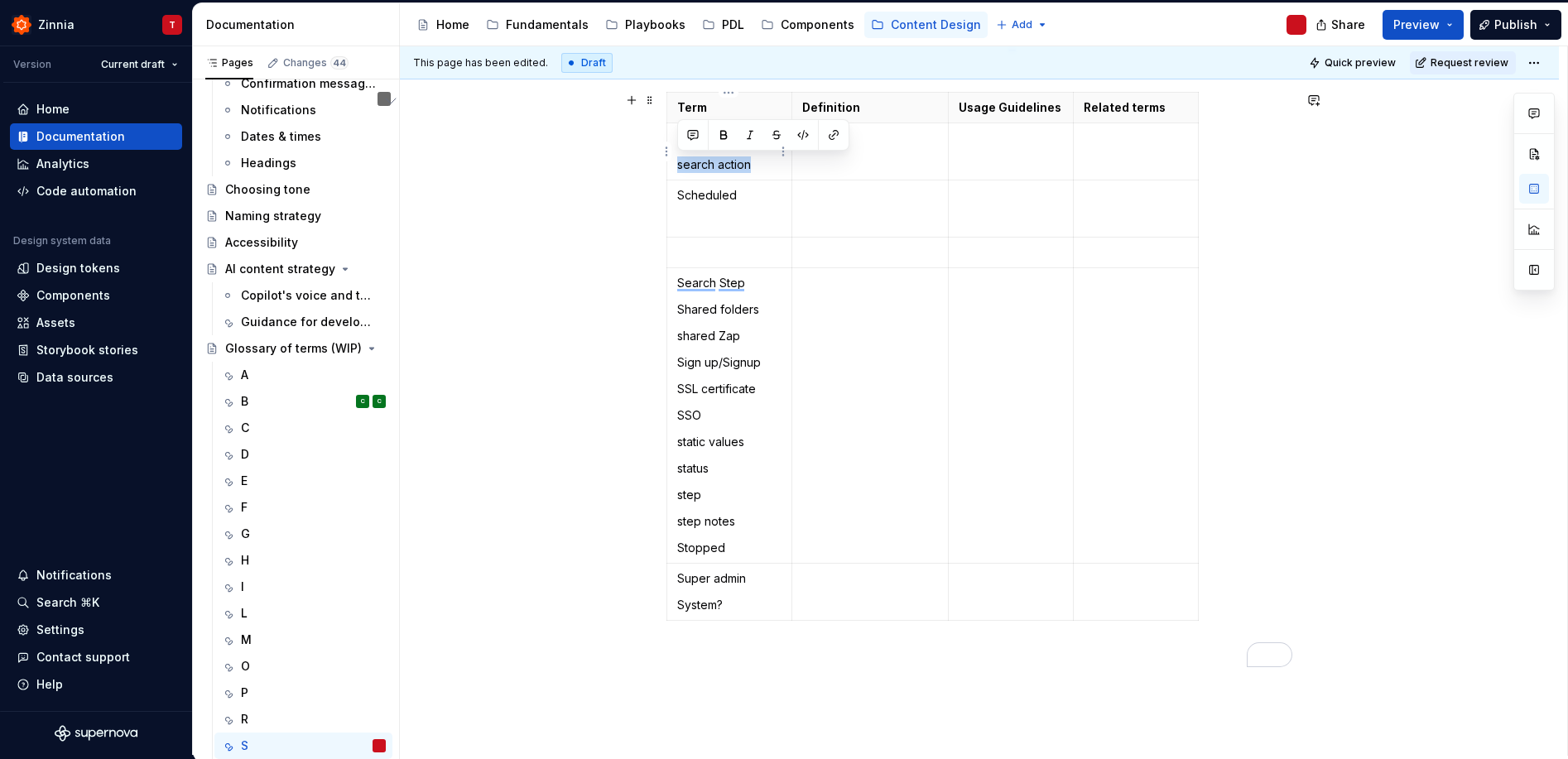
drag, startPoint x: 677, startPoint y: 163, endPoint x: 765, endPoint y: 169, distance: 88.2
click at [765, 169] on p "search action" at bounding box center [729, 164] width 104 height 16
click at [723, 261] on td "To enrich screen reader interactions, please activate Accessibility in Grammarl…" at bounding box center [730, 253] width 125 height 31
click at [898, 232] on td "To enrich screen reader interactions, please activate Accessibility in Grammarl…" at bounding box center [870, 209] width 157 height 57
click at [708, 165] on p "To enrich screen reader interactions, please activate Accessibility in Grammarl…" at bounding box center [729, 164] width 104 height 16
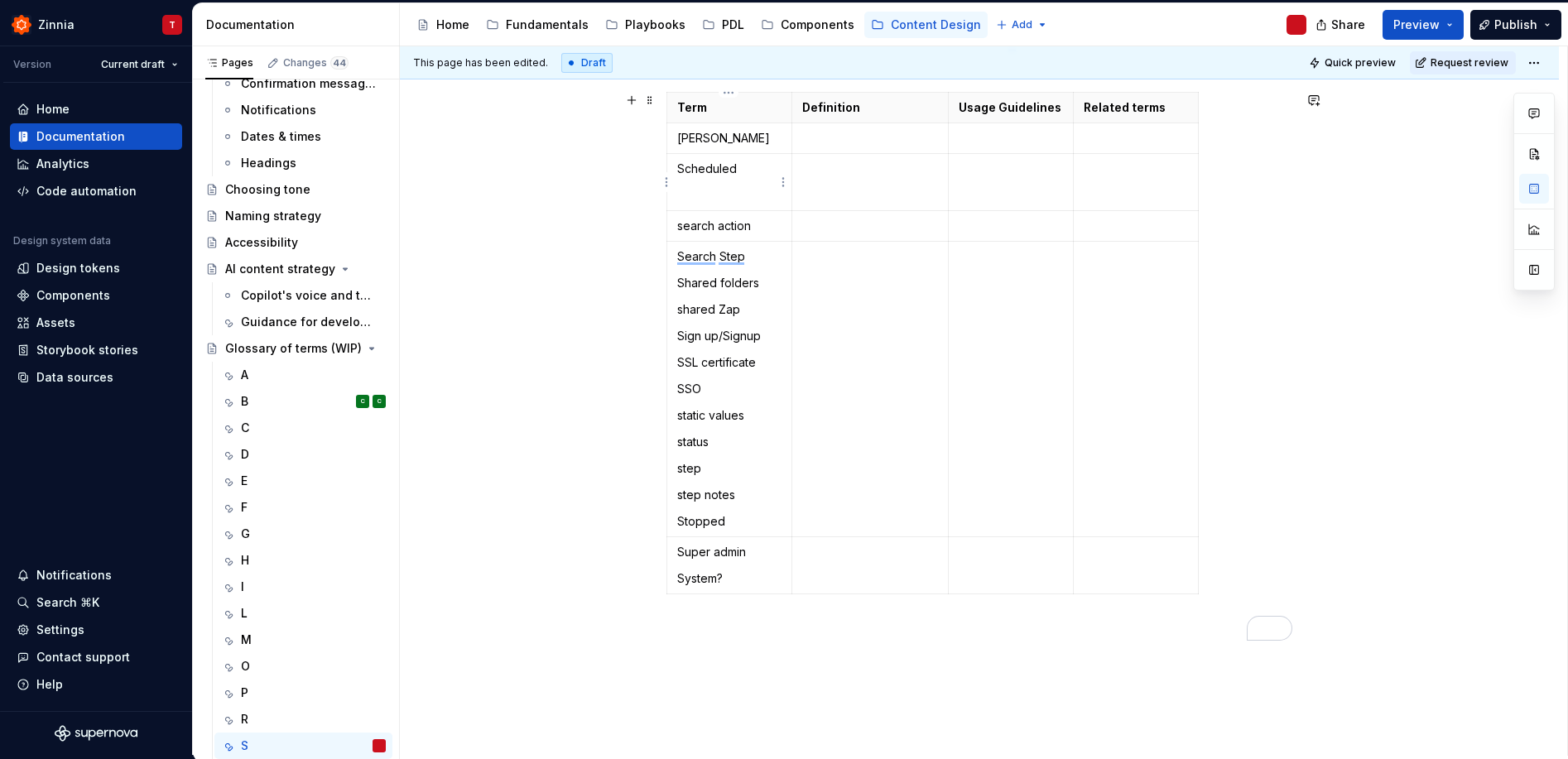
click at [708, 199] on p "To enrich screen reader interactions, please activate Accessibility in Grammarl…" at bounding box center [729, 195] width 104 height 16
type textarea "*"
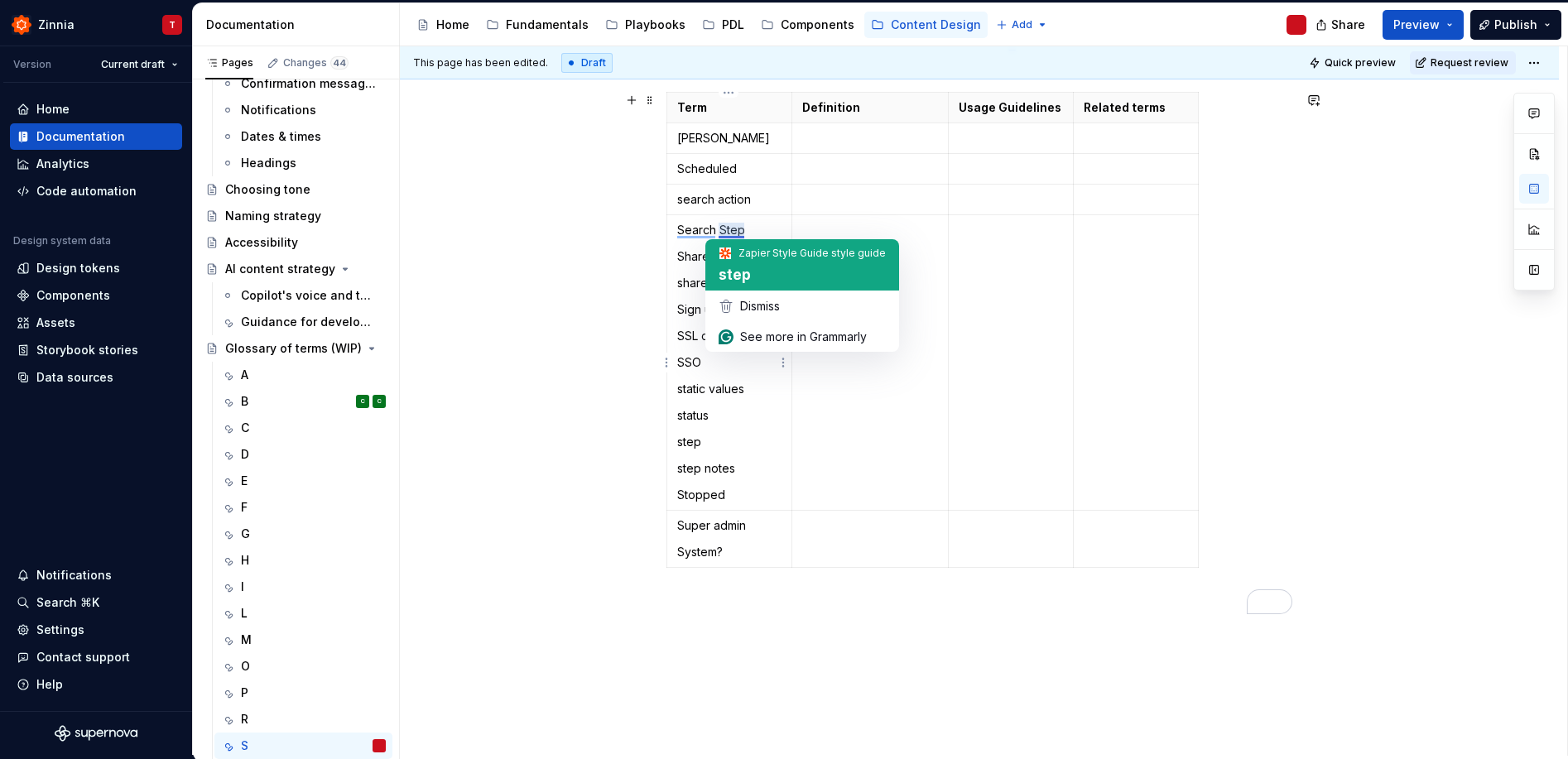
click at [737, 282] on span "step" at bounding box center [735, 274] width 33 height 16
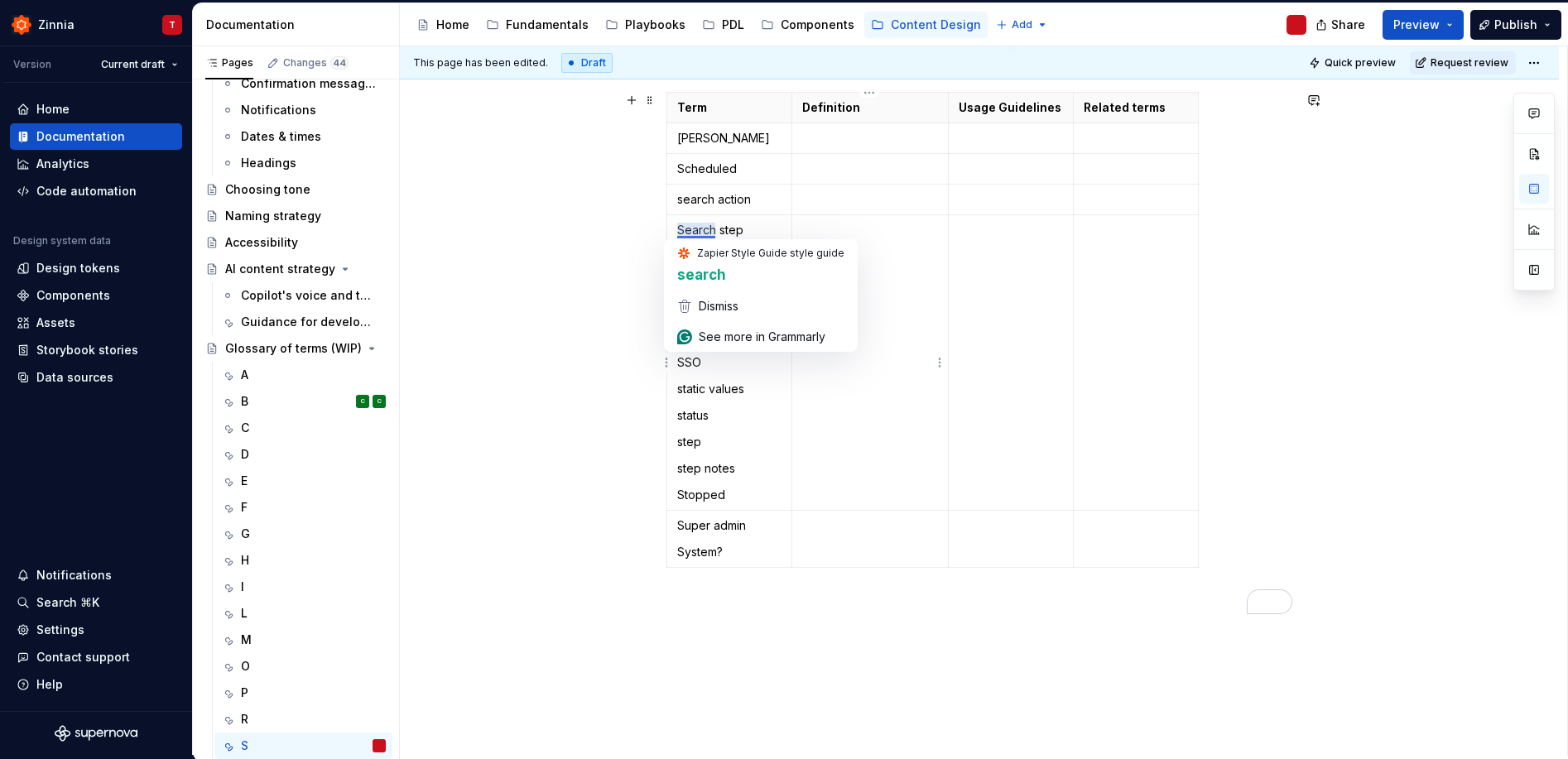
click at [889, 391] on td "To enrich screen reader interactions, please activate Accessibility in Grammarl…" at bounding box center [870, 362] width 157 height 295
click at [936, 566] on icon "button" at bounding box center [932, 568] width 13 height 13
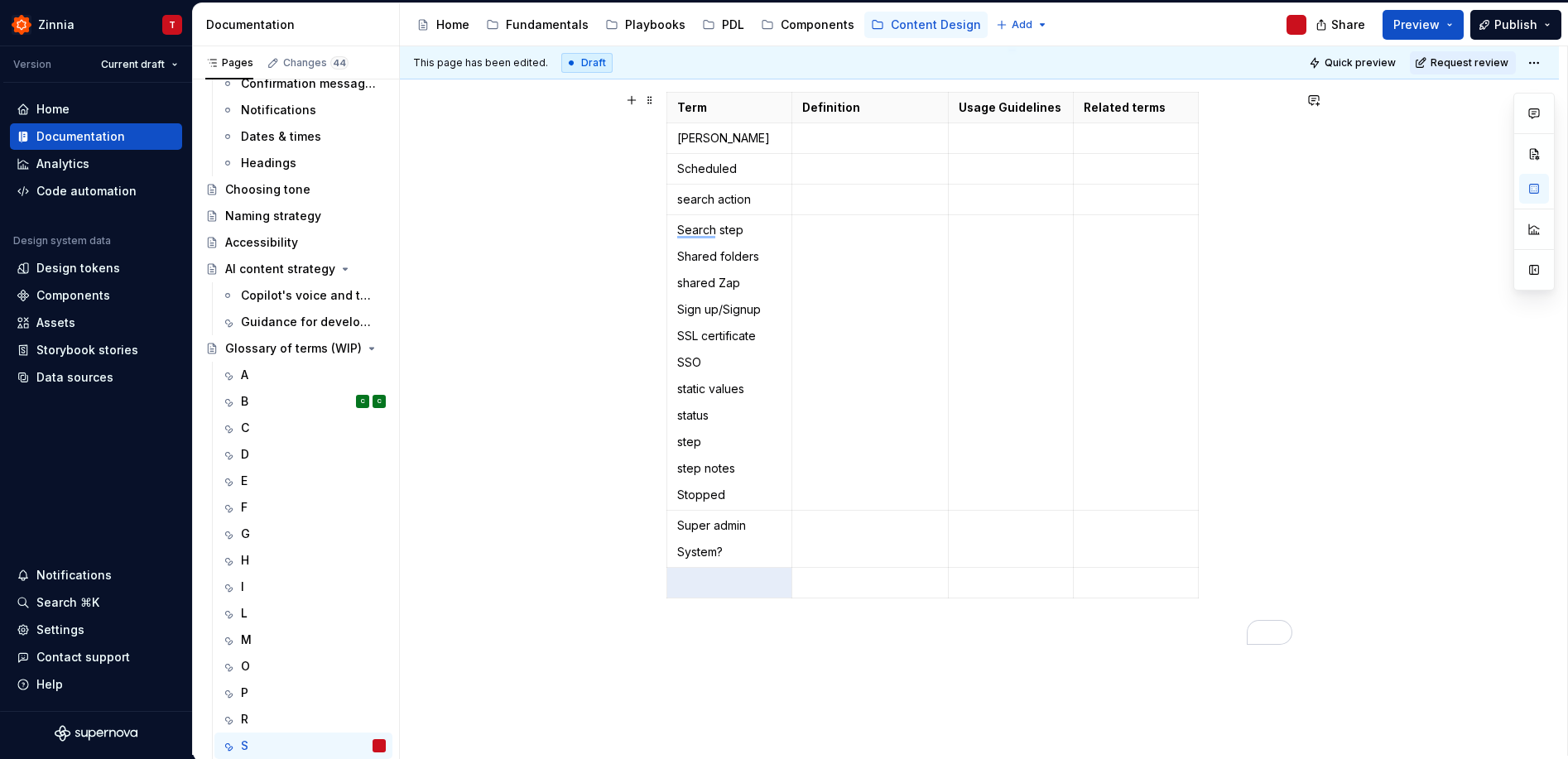
click at [936, 566] on td "To enrich screen reader interactions, please activate Accessibility in Grammarl…" at bounding box center [870, 539] width 157 height 57
click at [936, 596] on icon "button" at bounding box center [932, 598] width 13 height 13
click at [934, 600] on icon "button" at bounding box center [932, 598] width 13 height 13
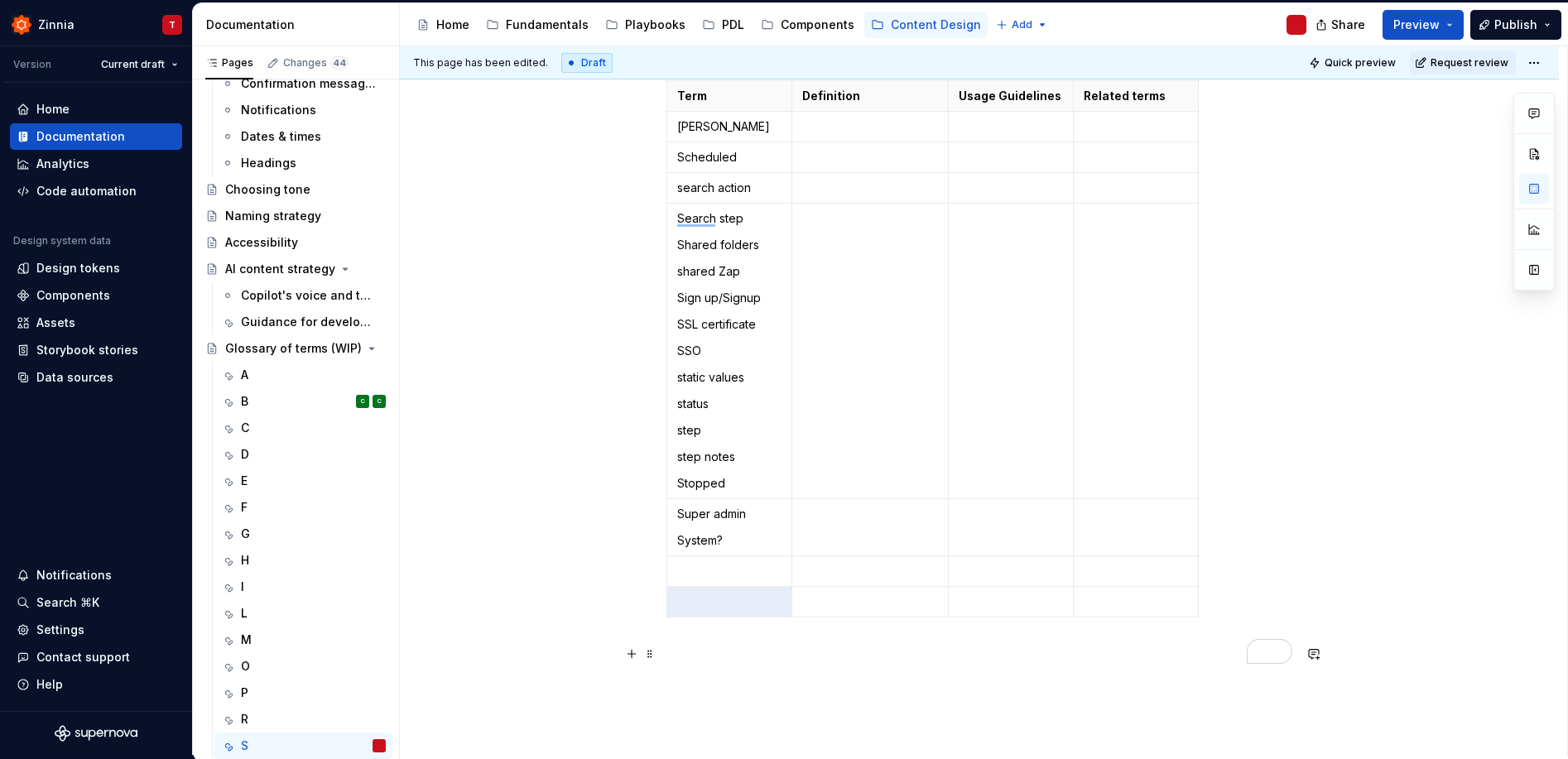
scroll to position [325, 0]
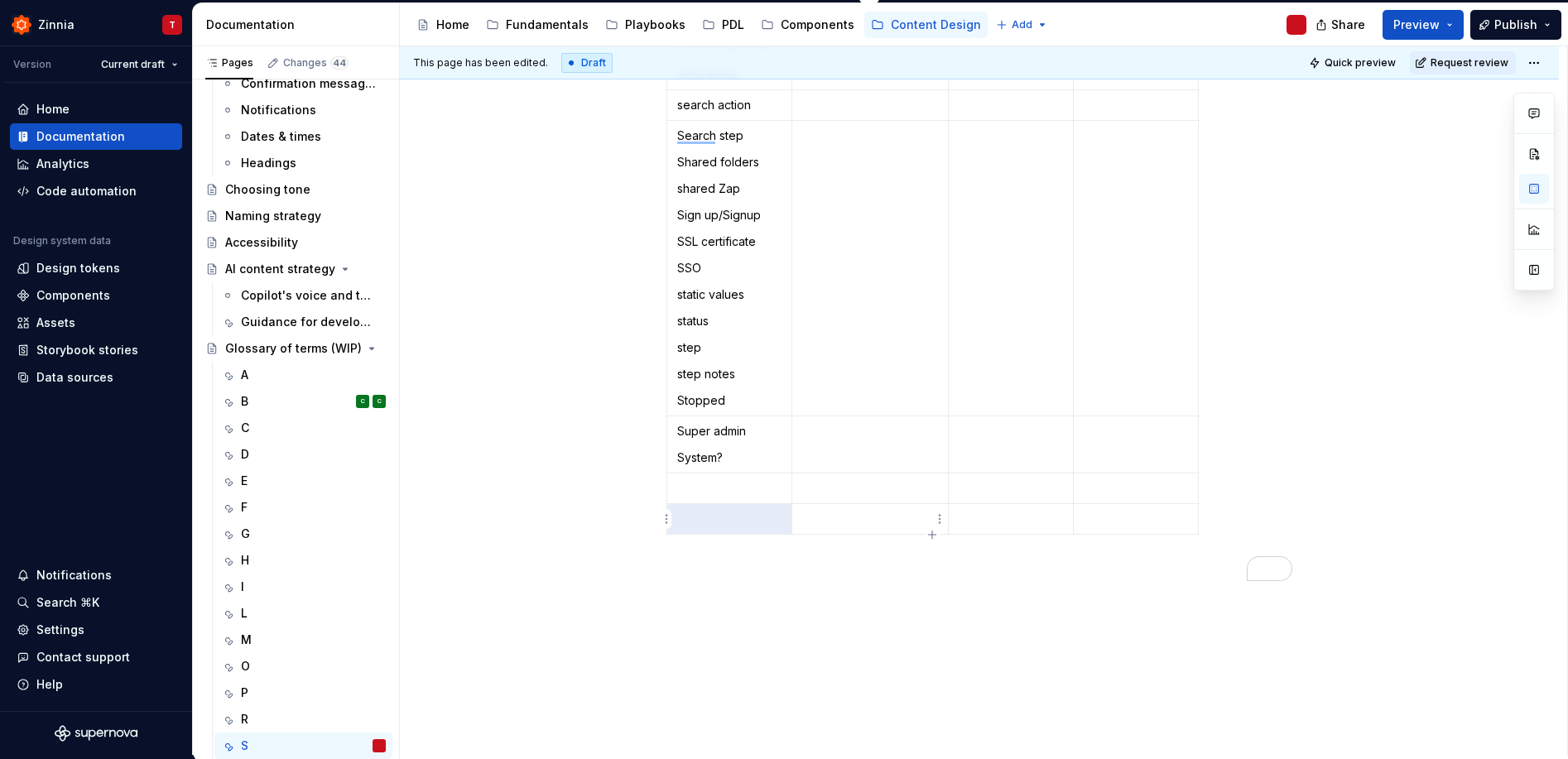
click at [934, 531] on icon "button" at bounding box center [932, 534] width 13 height 13
click at [929, 565] on icon "button" at bounding box center [932, 565] width 8 height 8
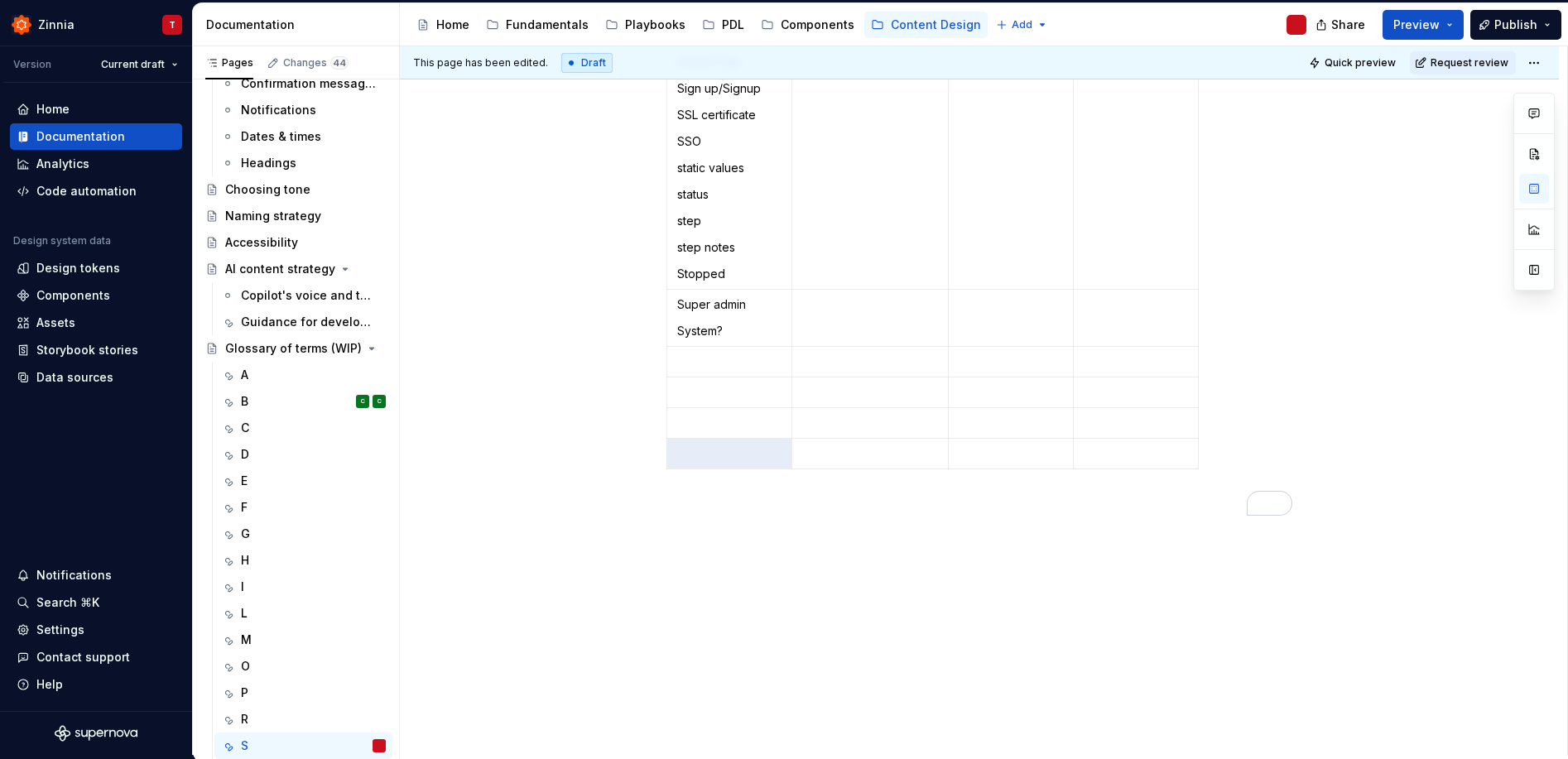
scroll to position [460, 0]
click at [930, 463] on icon "button" at bounding box center [932, 462] width 13 height 13
click at [934, 494] on icon "button" at bounding box center [932, 492] width 13 height 13
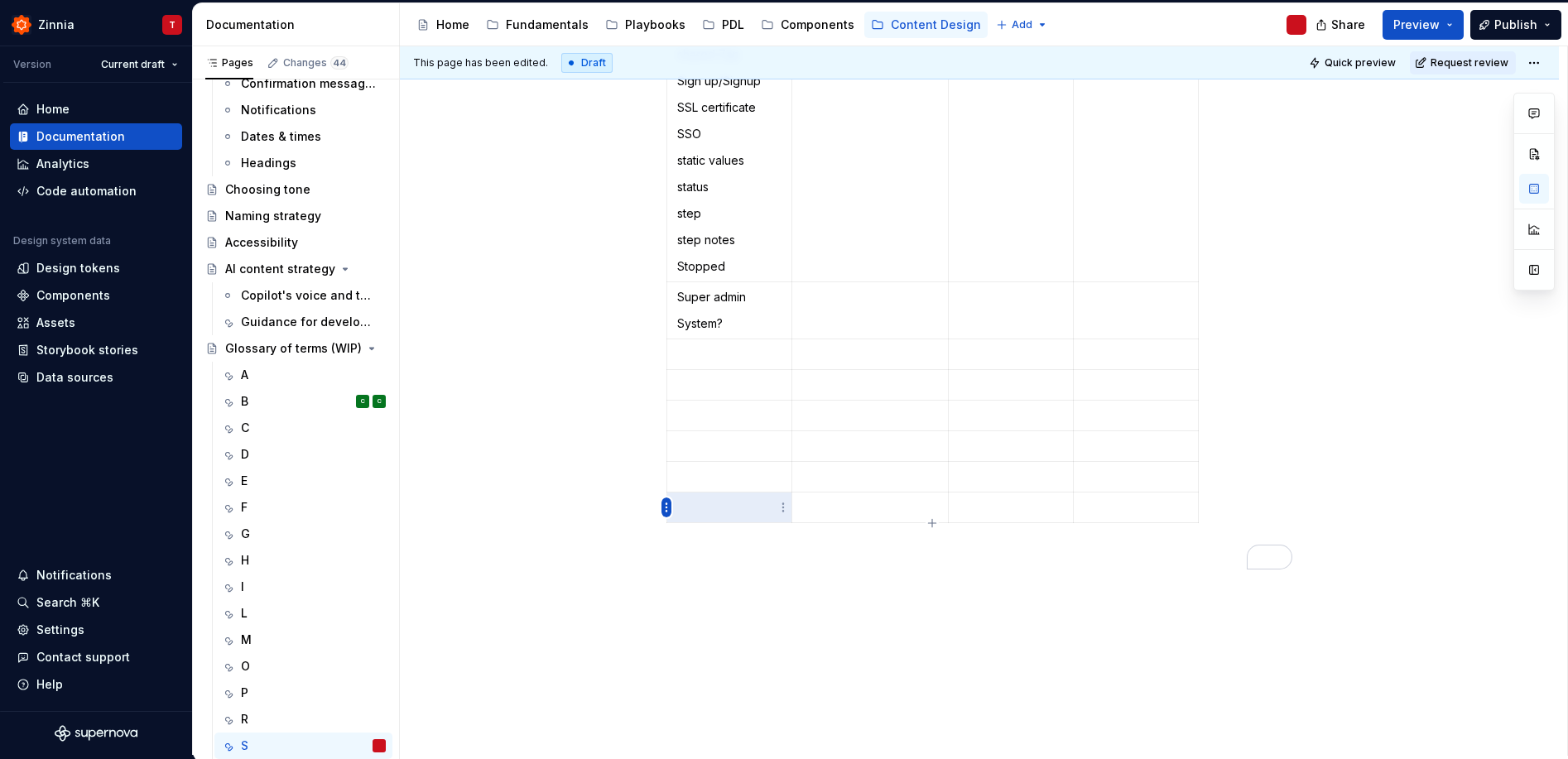
click at [668, 509] on html "Zinnia T Version Current draft Home Documentation Analytics Code automation Des…" at bounding box center [784, 380] width 1568 height 759
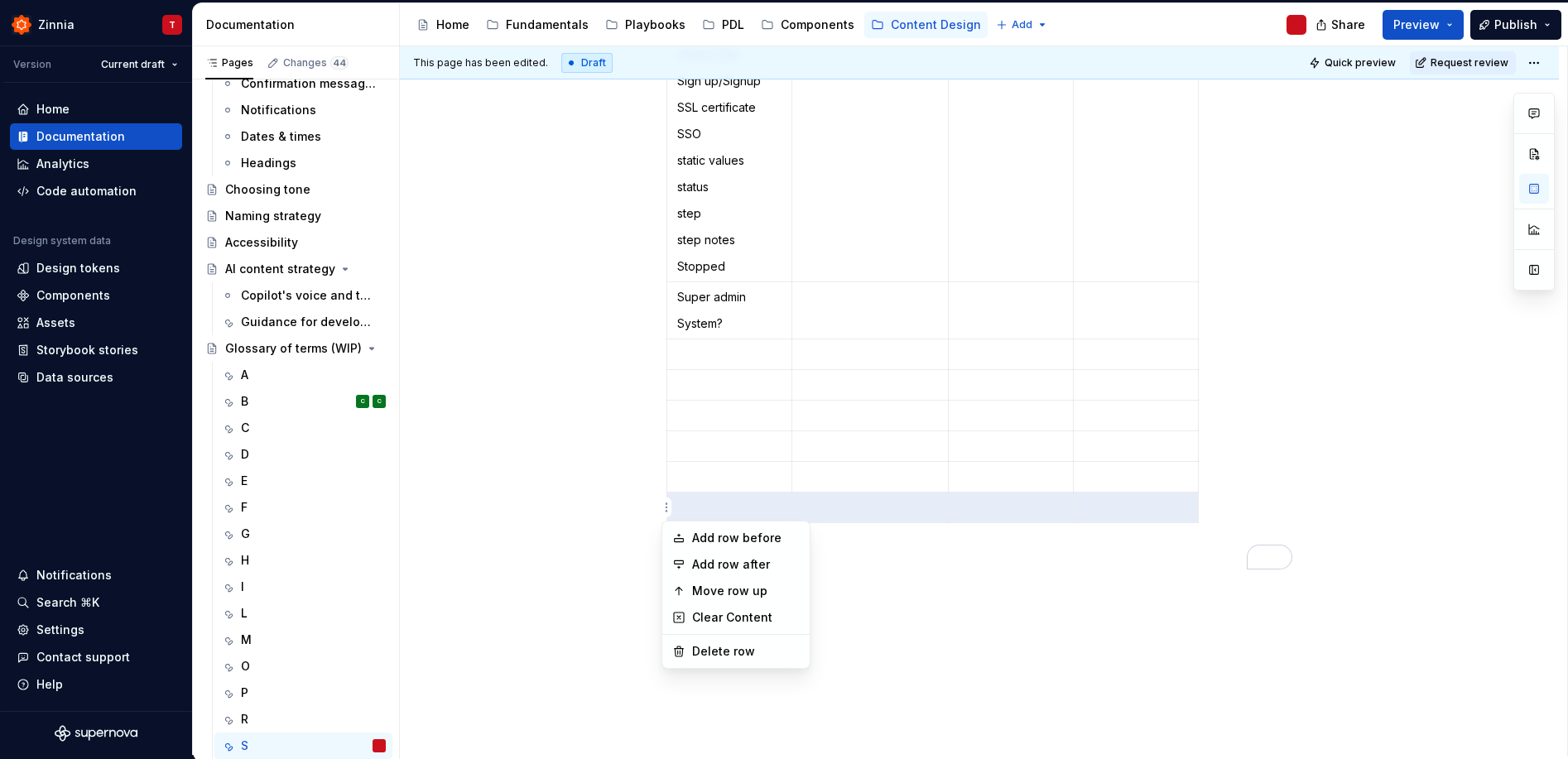
click at [967, 546] on html "Zinnia T Version Current draft Home Documentation Analytics Code automation Des…" at bounding box center [784, 380] width 1568 height 759
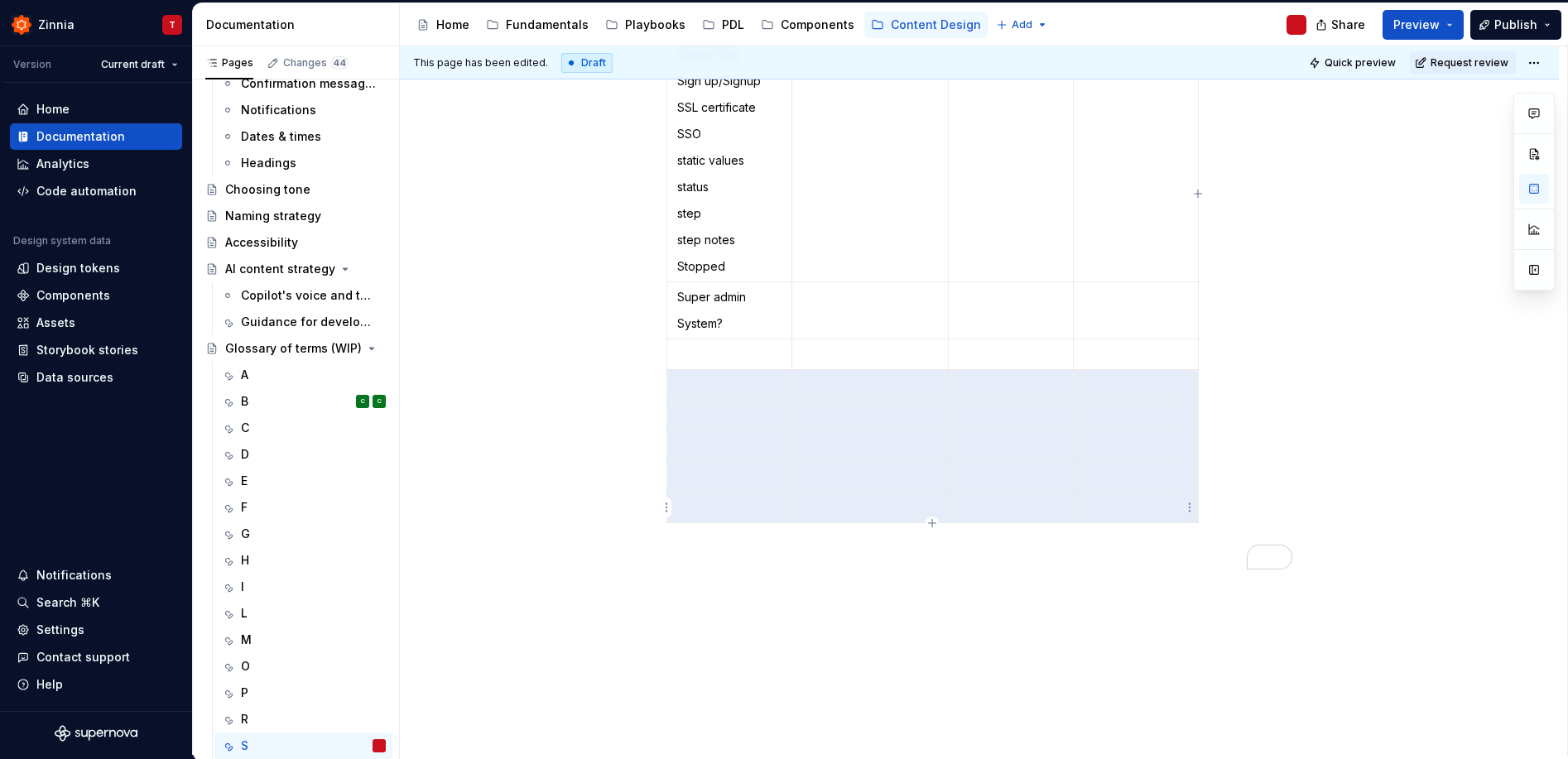
drag, startPoint x: 676, startPoint y: 382, endPoint x: 843, endPoint y: 492, distance: 200.0
click at [1146, 515] on tbody "Term Definition Usage Guidelines Related terms [PERSON_NAME] Scheduled search a…" at bounding box center [933, 193] width 532 height 659
click at [664, 479] on html "Zinnia T Version Current draft Home Documentation Analytics Code automation Des…" at bounding box center [784, 380] width 1568 height 759
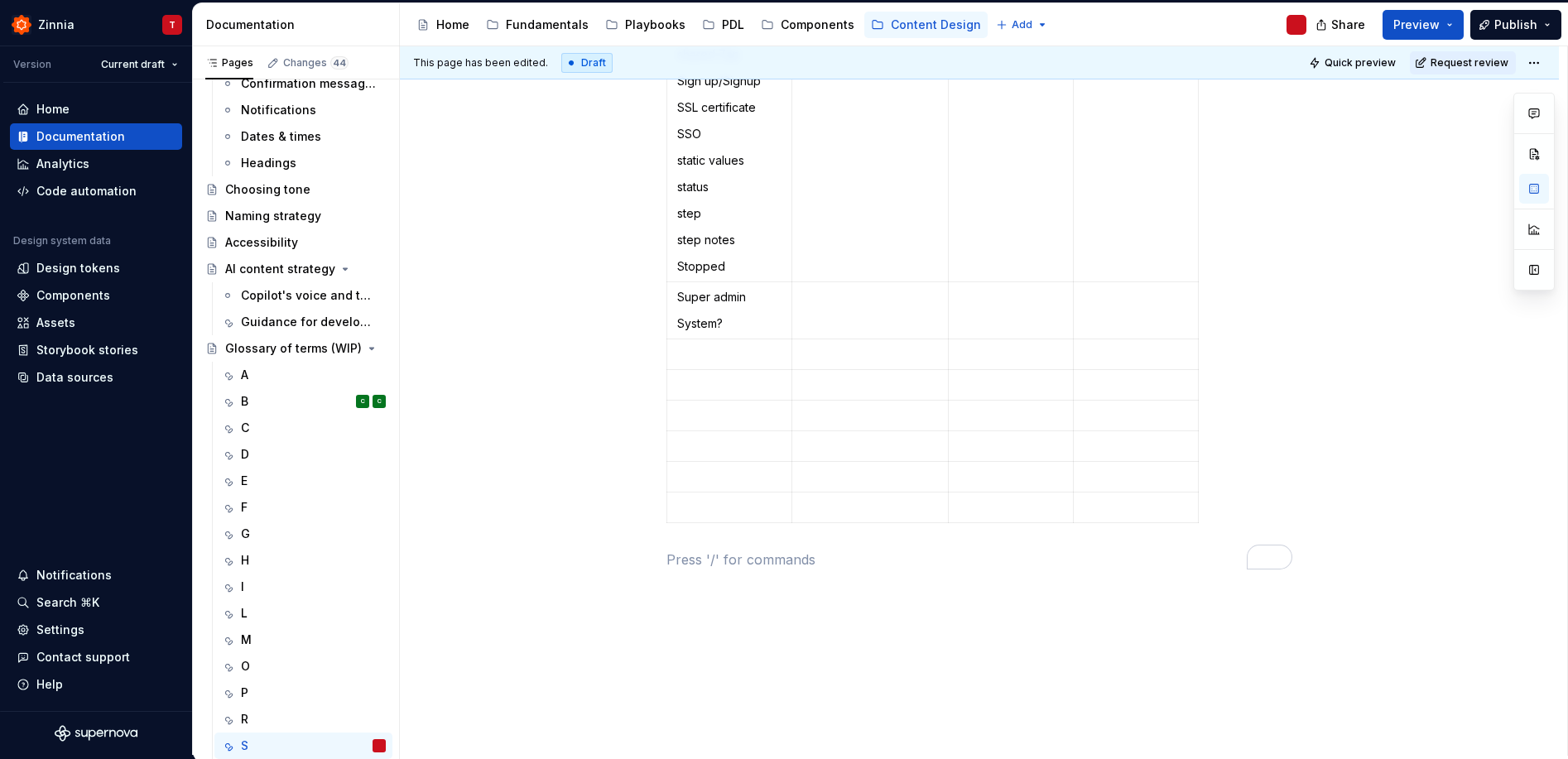
click at [943, 542] on html "Zinnia T Version Current draft Home Documentation Analytics Code automation Des…" at bounding box center [784, 380] width 1568 height 759
click at [930, 523] on icon "button" at bounding box center [932, 523] width 8 height 8
click at [934, 553] on icon "button" at bounding box center [932, 553] width 8 height 8
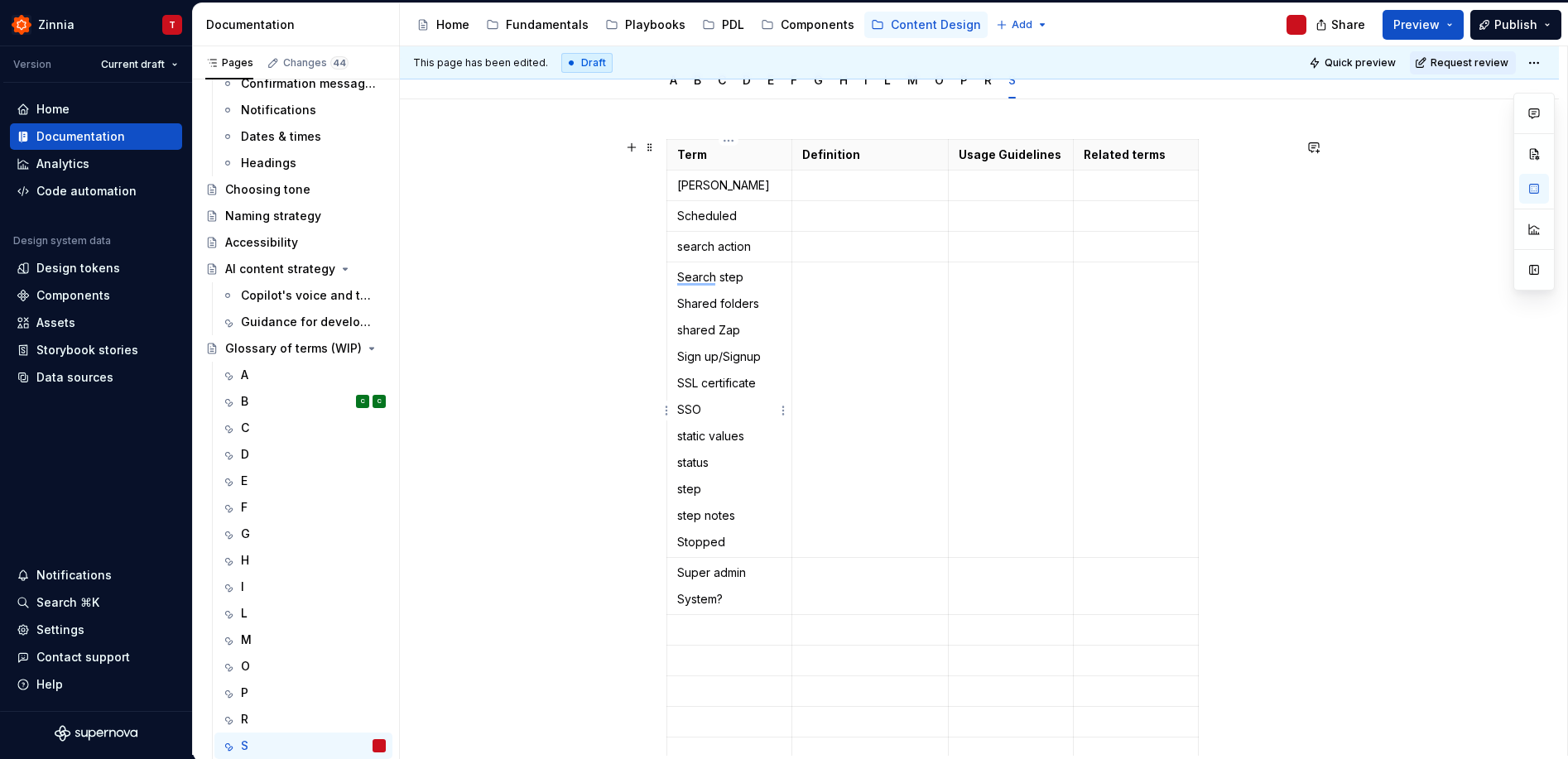
scroll to position [183, 0]
click at [683, 221] on p "Scheduled" at bounding box center [729, 217] width 104 height 16
click at [682, 275] on p "Search step" at bounding box center [729, 278] width 104 height 16
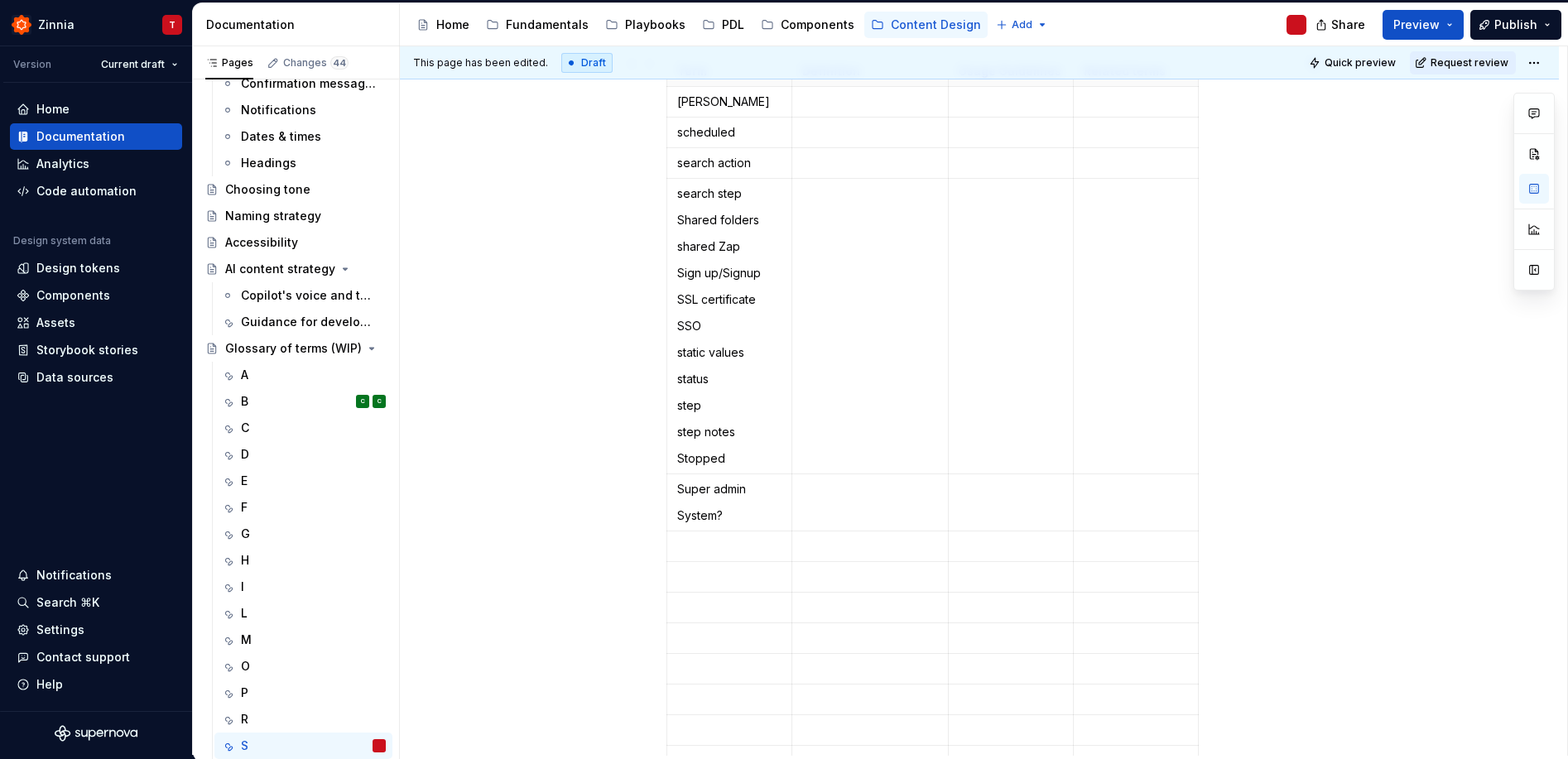
scroll to position [0, 0]
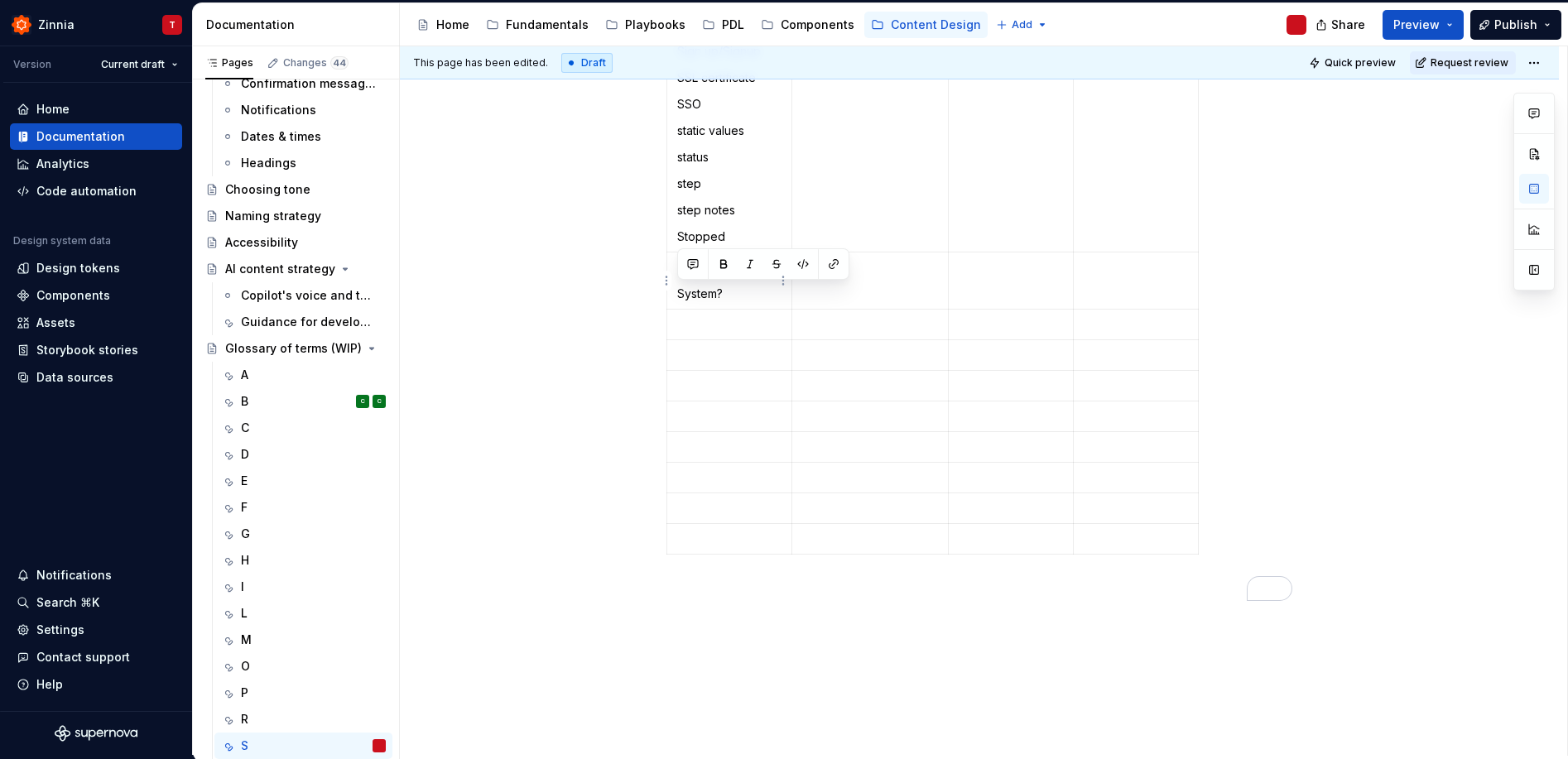
drag, startPoint x: 734, startPoint y: 288, endPoint x: 676, endPoint y: 293, distance: 58.2
click at [676, 293] on td "Super admin System?" at bounding box center [730, 281] width 125 height 57
click at [732, 542] on p "To enrich screen reader interactions, please activate Accessibility in Grammarl…" at bounding box center [729, 538] width 104 height 16
drag, startPoint x: 751, startPoint y: 268, endPoint x: 681, endPoint y: 269, distance: 70.0
click at [681, 269] on p "Super admin" at bounding box center [729, 267] width 104 height 16
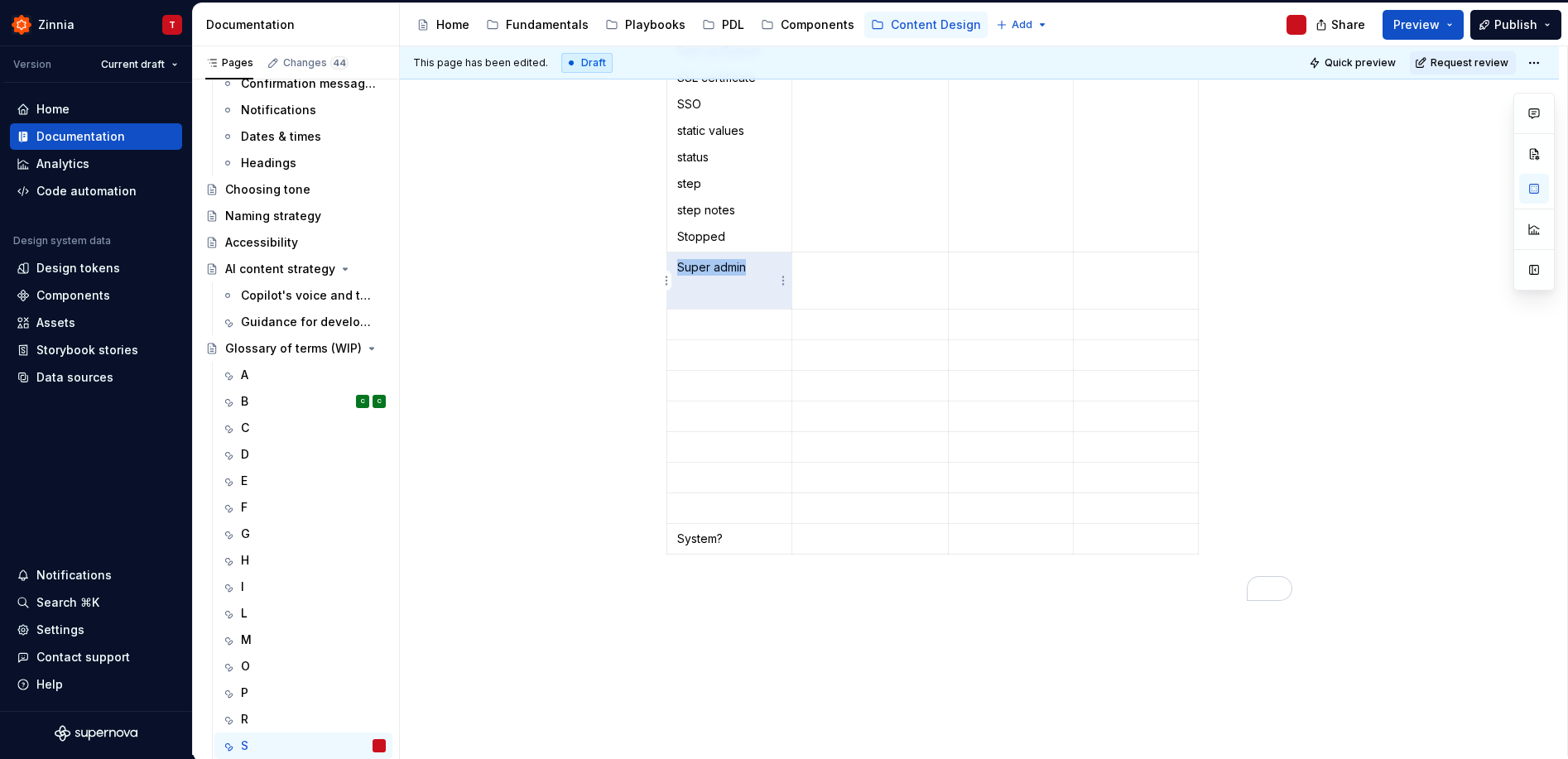
click at [684, 268] on p "Super admin" at bounding box center [729, 267] width 104 height 16
click at [693, 269] on p "Super admin" at bounding box center [729, 267] width 104 height 16
drag, startPoint x: 752, startPoint y: 269, endPoint x: 678, endPoint y: 266, distance: 74.1
click at [678, 266] on p "Super admin" at bounding box center [729, 267] width 104 height 16
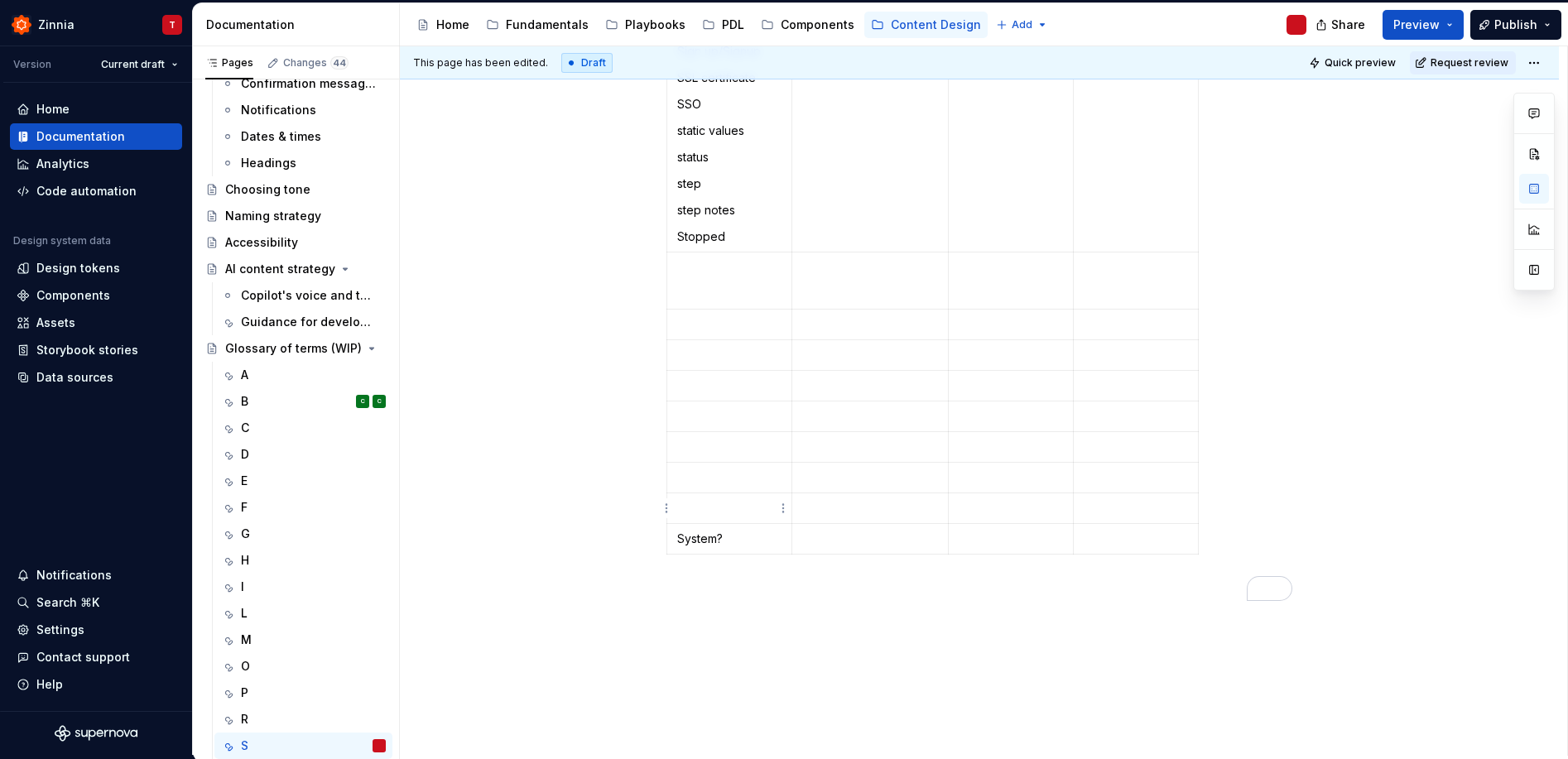
click at [708, 500] on p "To enrich screen reader interactions, please activate Accessibility in Grammarl…" at bounding box center [729, 508] width 104 height 16
click at [683, 504] on p "Super admin" at bounding box center [729, 508] width 104 height 16
click at [683, 537] on p "System?" at bounding box center [729, 538] width 104 height 16
click at [679, 238] on p "Stopped" at bounding box center [729, 236] width 104 height 16
click at [683, 233] on p "Stopped" at bounding box center [729, 236] width 104 height 16
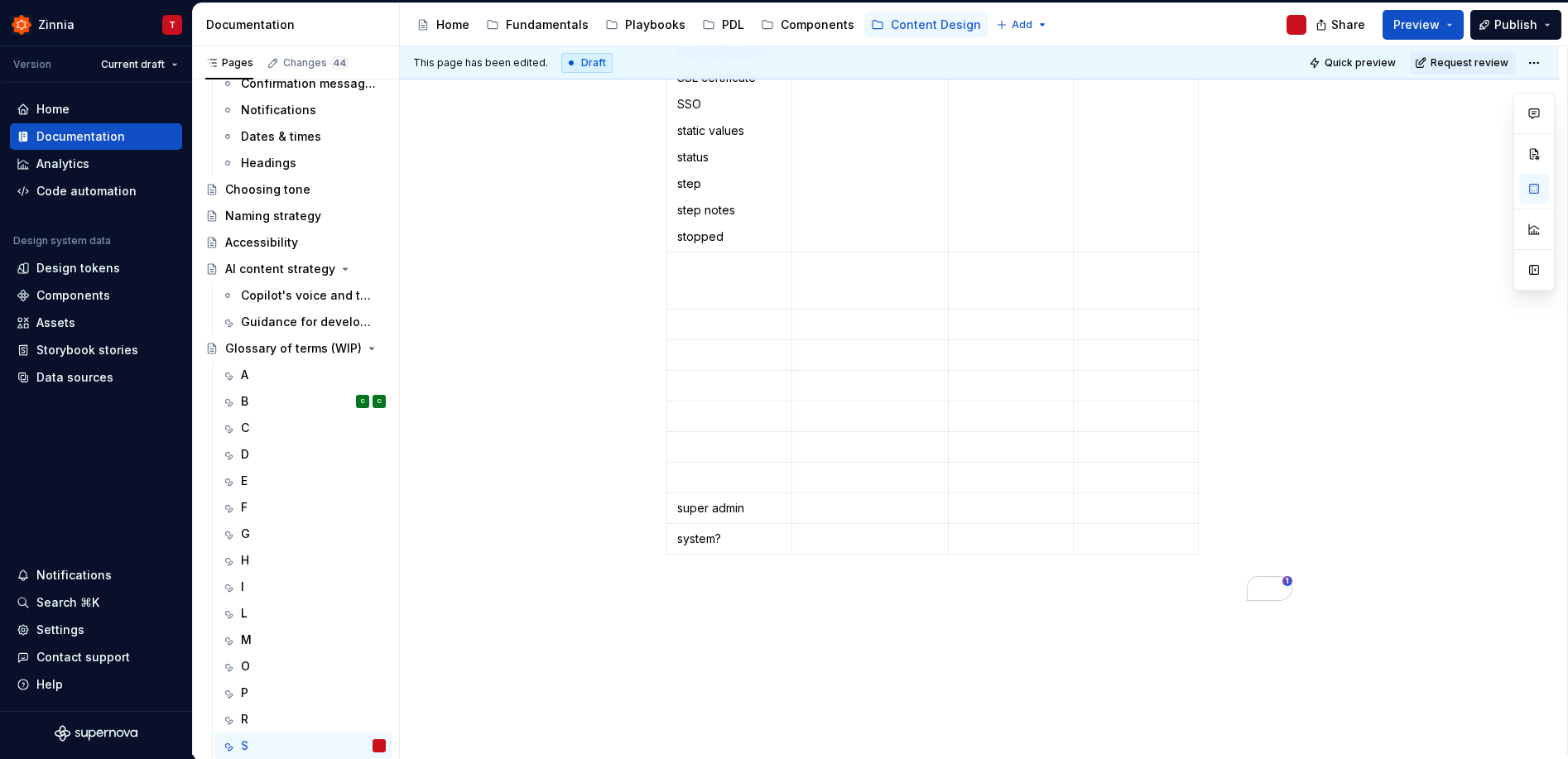
click at [534, 337] on div "Term Definition Usage Guidelines Related terms [PERSON_NAME] scheduled search a…" at bounding box center [979, 320] width 1159 height 1054
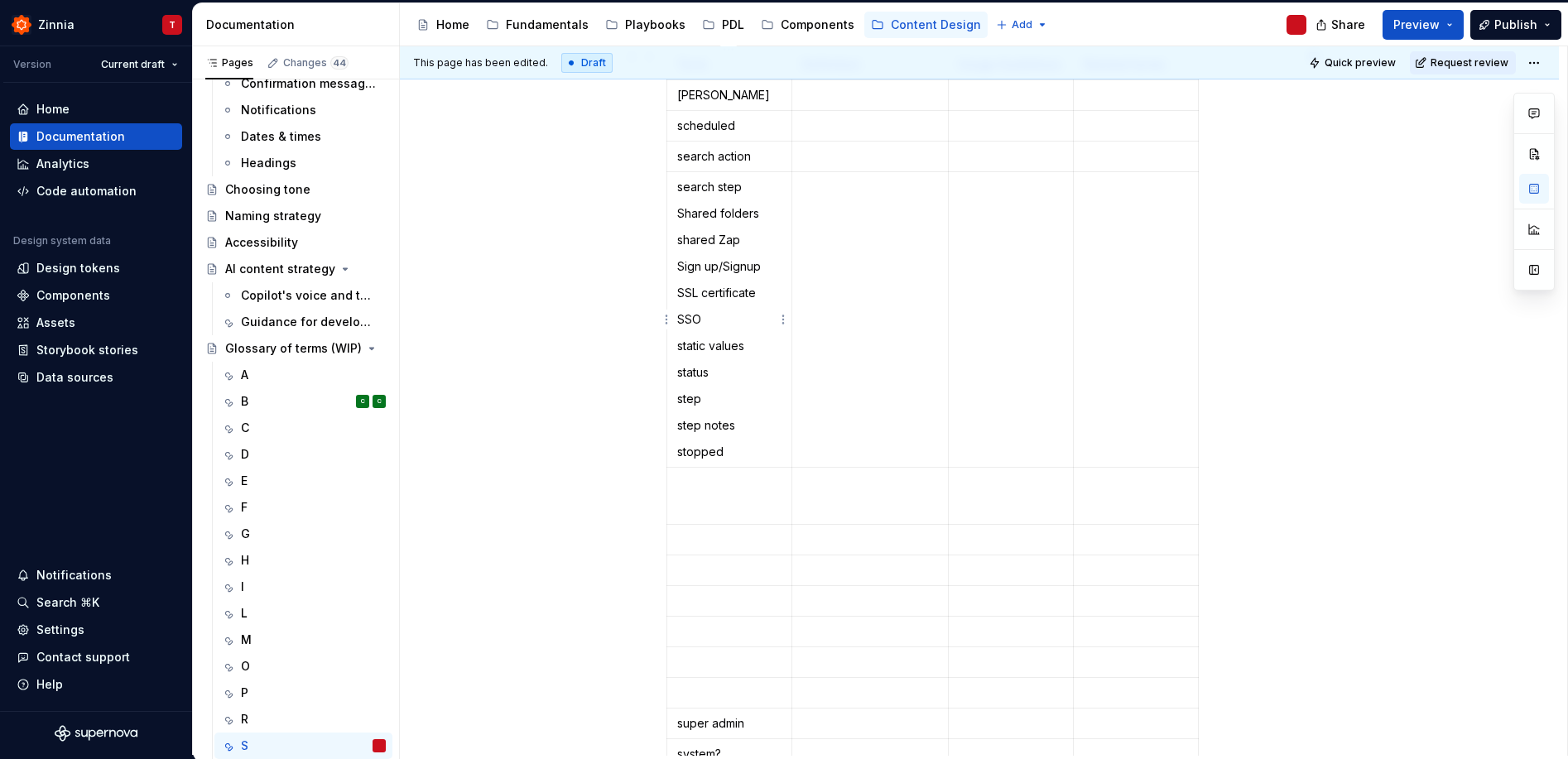
click at [735, 209] on p "Shared folders" at bounding box center [729, 213] width 104 height 16
click at [724, 233] on p "shared Zap" at bounding box center [729, 239] width 104 height 16
click at [725, 269] on p "Sign up/Signup" at bounding box center [729, 266] width 104 height 16
click at [719, 285] on p "SSL certificate" at bounding box center [729, 293] width 104 height 16
click at [696, 317] on p "SSO" at bounding box center [729, 319] width 104 height 16
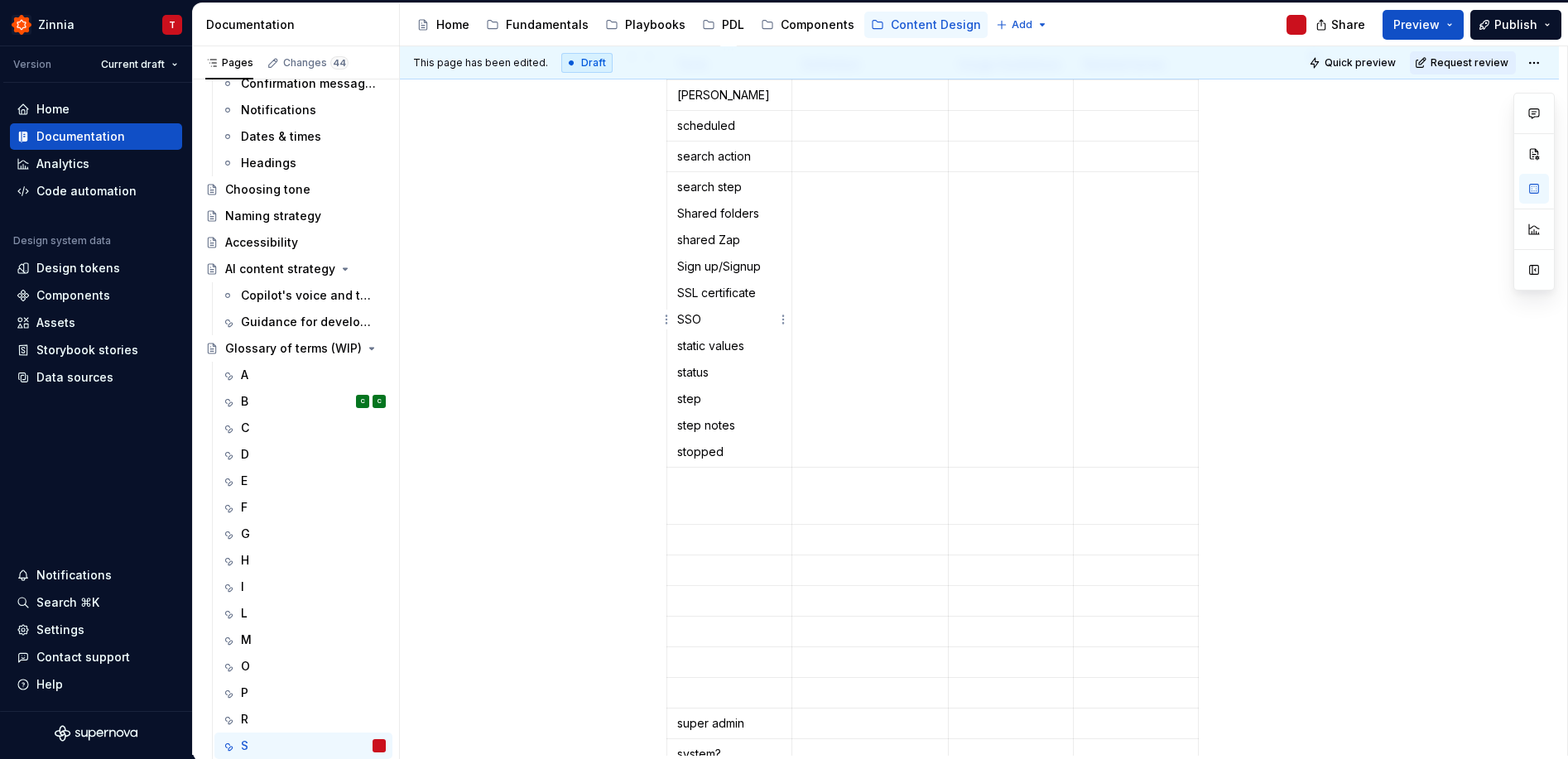
click at [691, 346] on p "static values" at bounding box center [729, 345] width 104 height 16
click at [689, 367] on p "status" at bounding box center [729, 372] width 104 height 16
click at [692, 399] on p "step" at bounding box center [729, 399] width 104 height 16
click at [694, 423] on p "step notes" at bounding box center [729, 424] width 104 height 16
click at [711, 454] on p "stopped" at bounding box center [729, 451] width 104 height 16
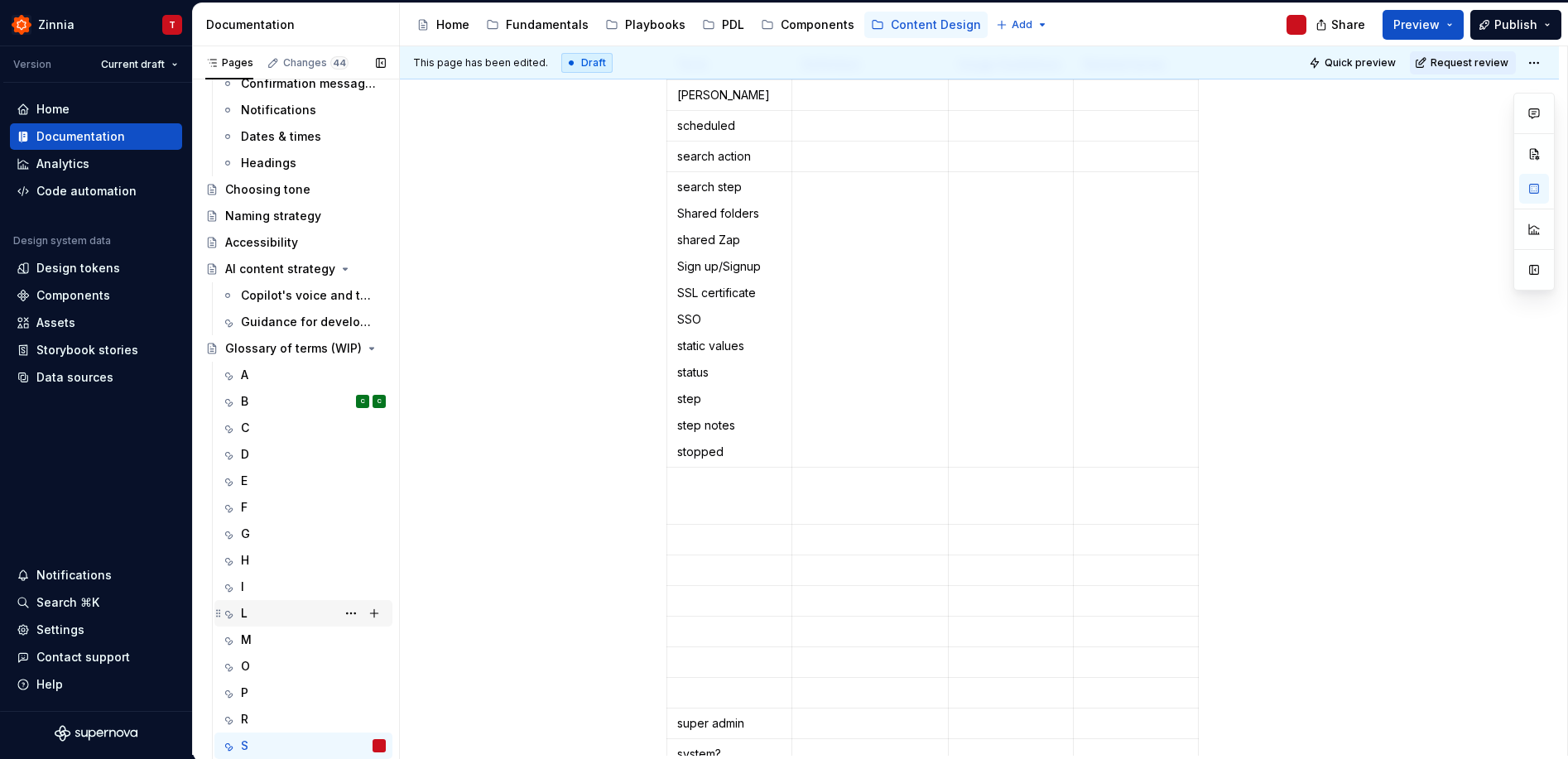
click at [304, 605] on div "L" at bounding box center [314, 614] width 145 height 23
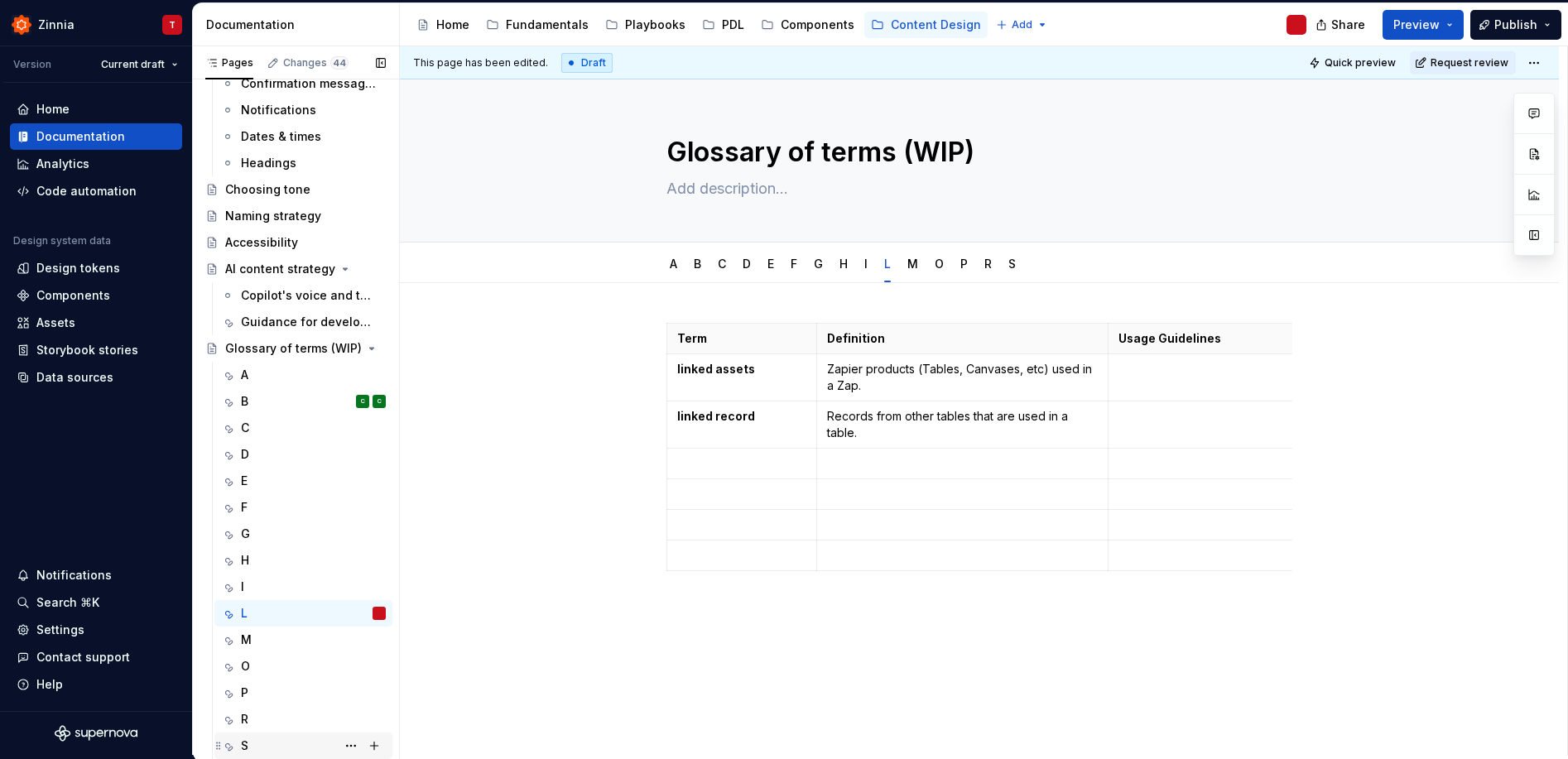
click at [276, 736] on div "S" at bounding box center [314, 746] width 145 height 23
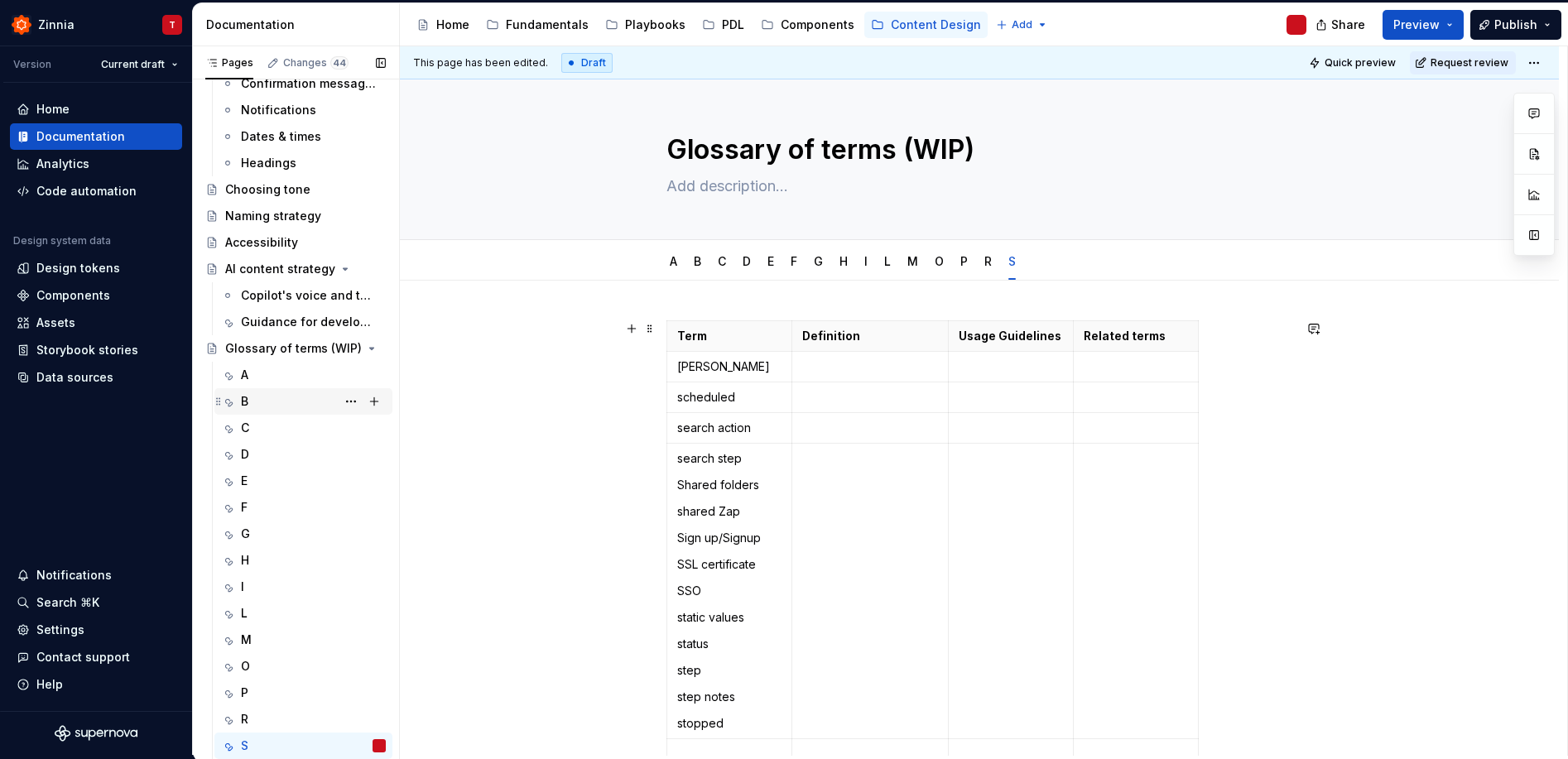
scroll to position [3, 0]
click at [339, 348] on button "Page tree" at bounding box center [351, 348] width 23 height 23
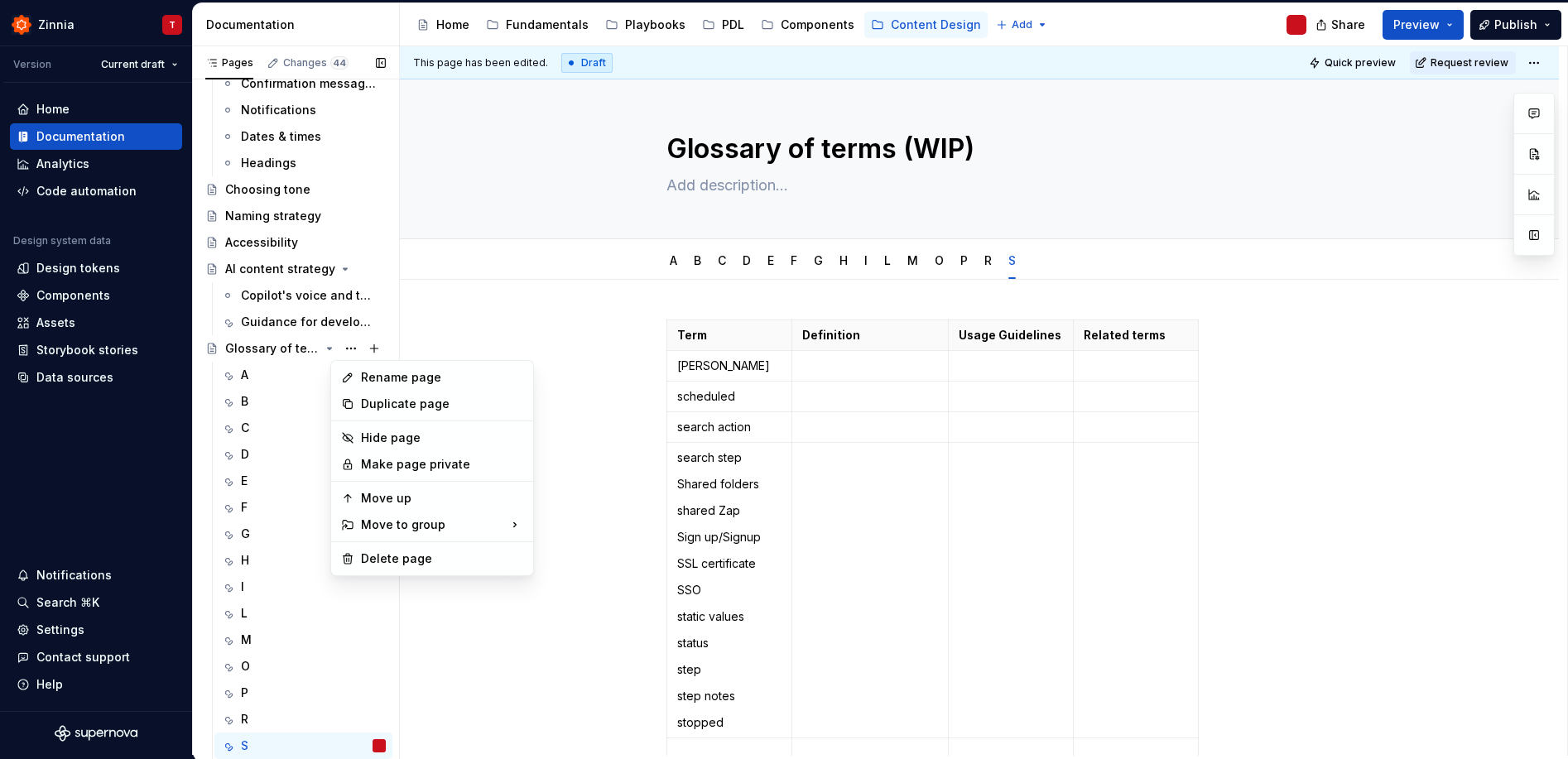
click at [275, 346] on div "Pages Changes 44 Add Accessibility guide for tree Page tree. Navigate the tree …" at bounding box center [295, 403] width 207 height 716
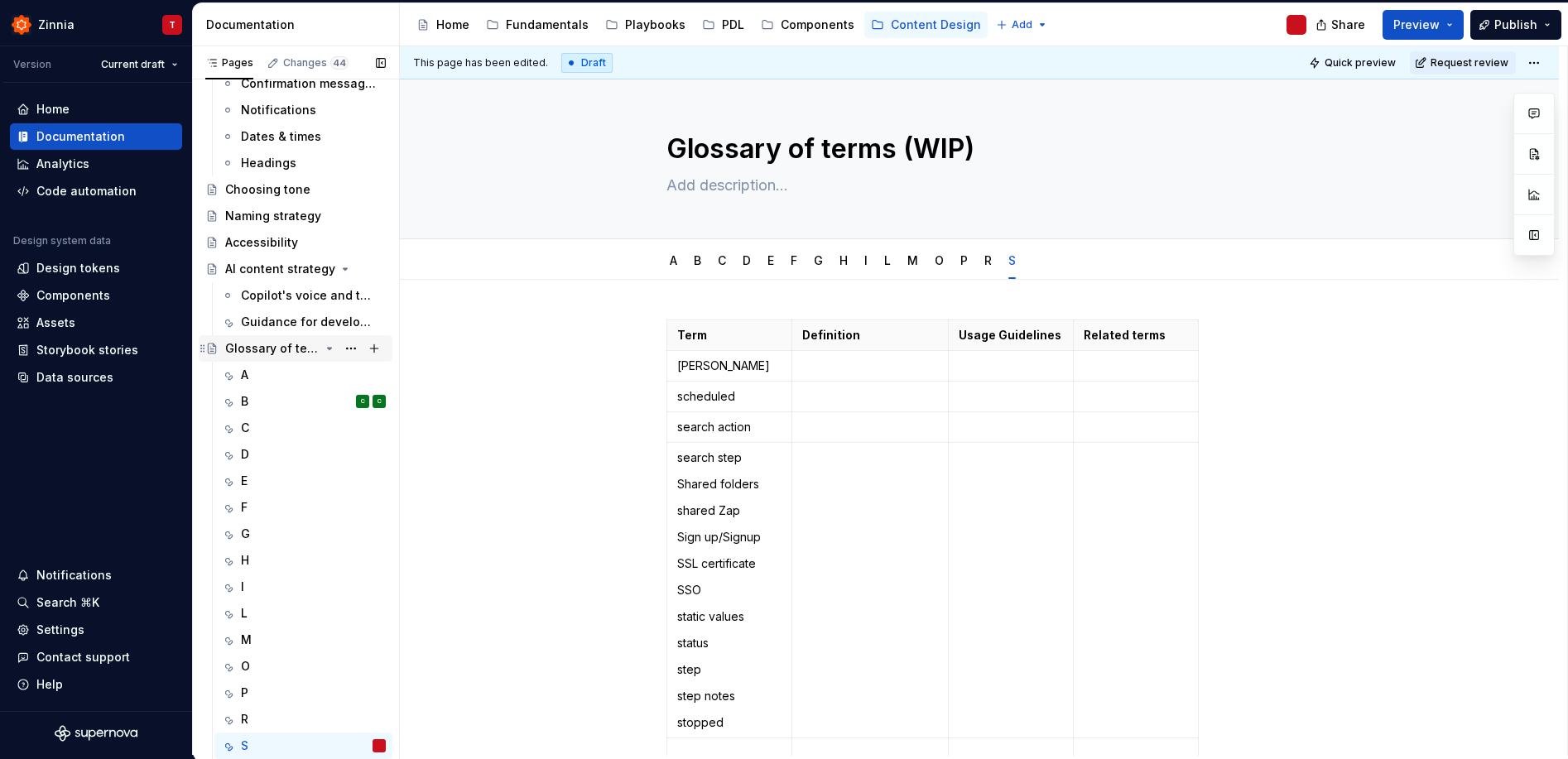
click at [269, 349] on div "Glossary of terms (WIP)" at bounding box center [272, 348] width 95 height 16
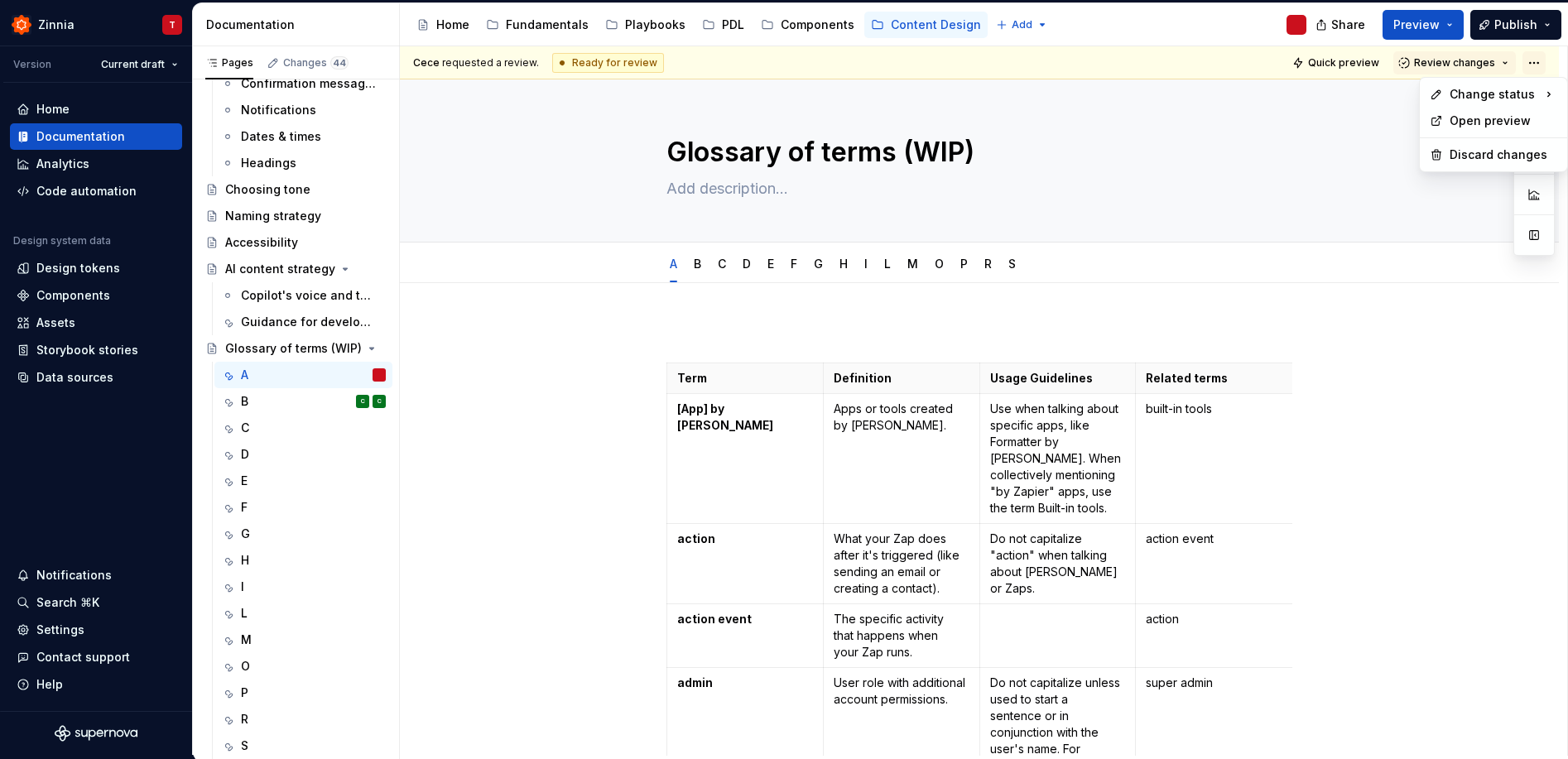
click at [1538, 55] on html "Zinnia T Version Current draft Home Documentation Analytics Code automation Des…" at bounding box center [784, 380] width 1568 height 759
click at [343, 349] on button "Page tree" at bounding box center [351, 348] width 23 height 23
drag, startPoint x: 252, startPoint y: 742, endPoint x: 332, endPoint y: 632, distance: 136.0
click at [253, 742] on div "S" at bounding box center [314, 746] width 145 height 16
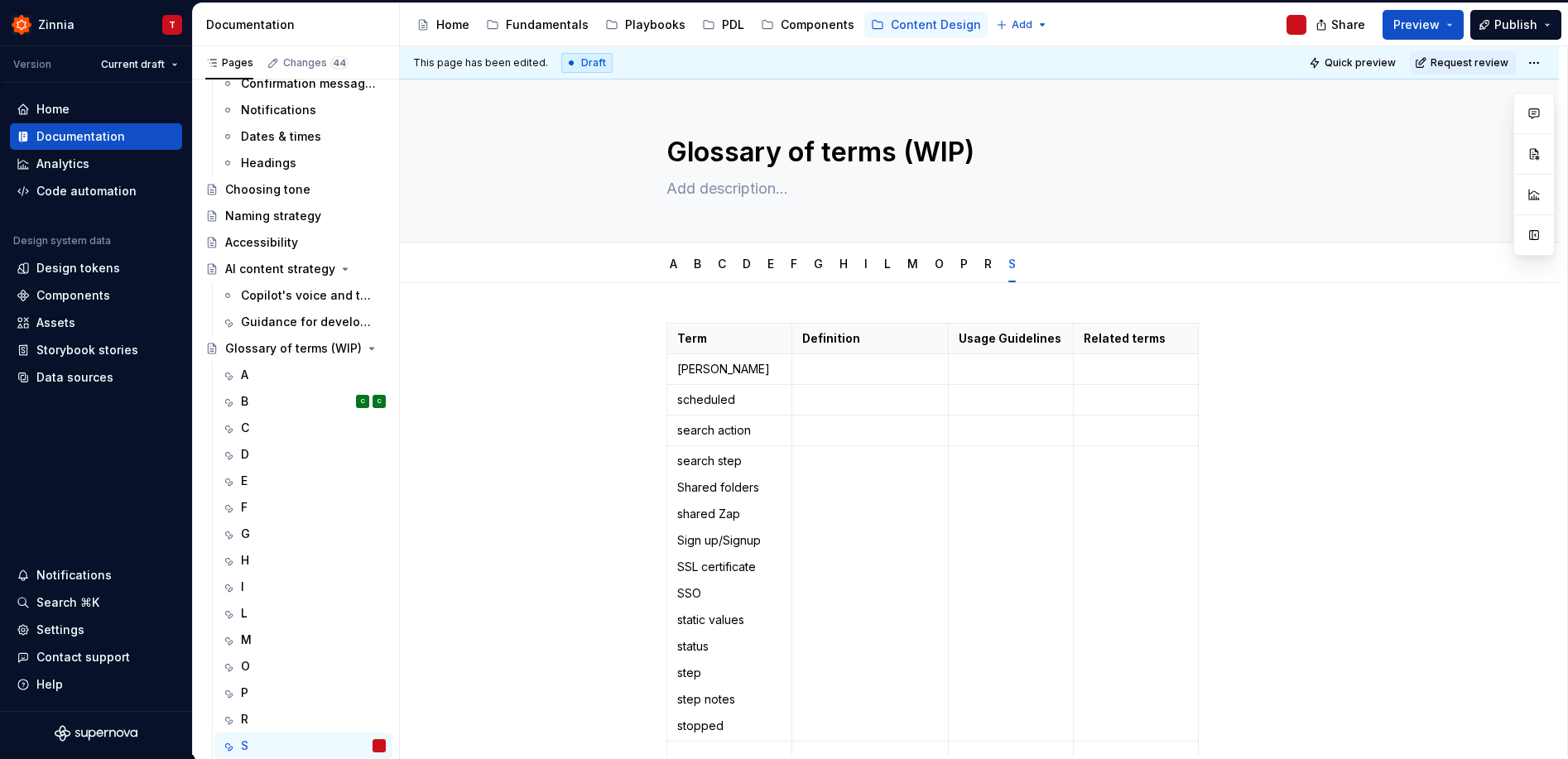
type textarea "*"
